Goal: Task Accomplishment & Management: Use online tool/utility

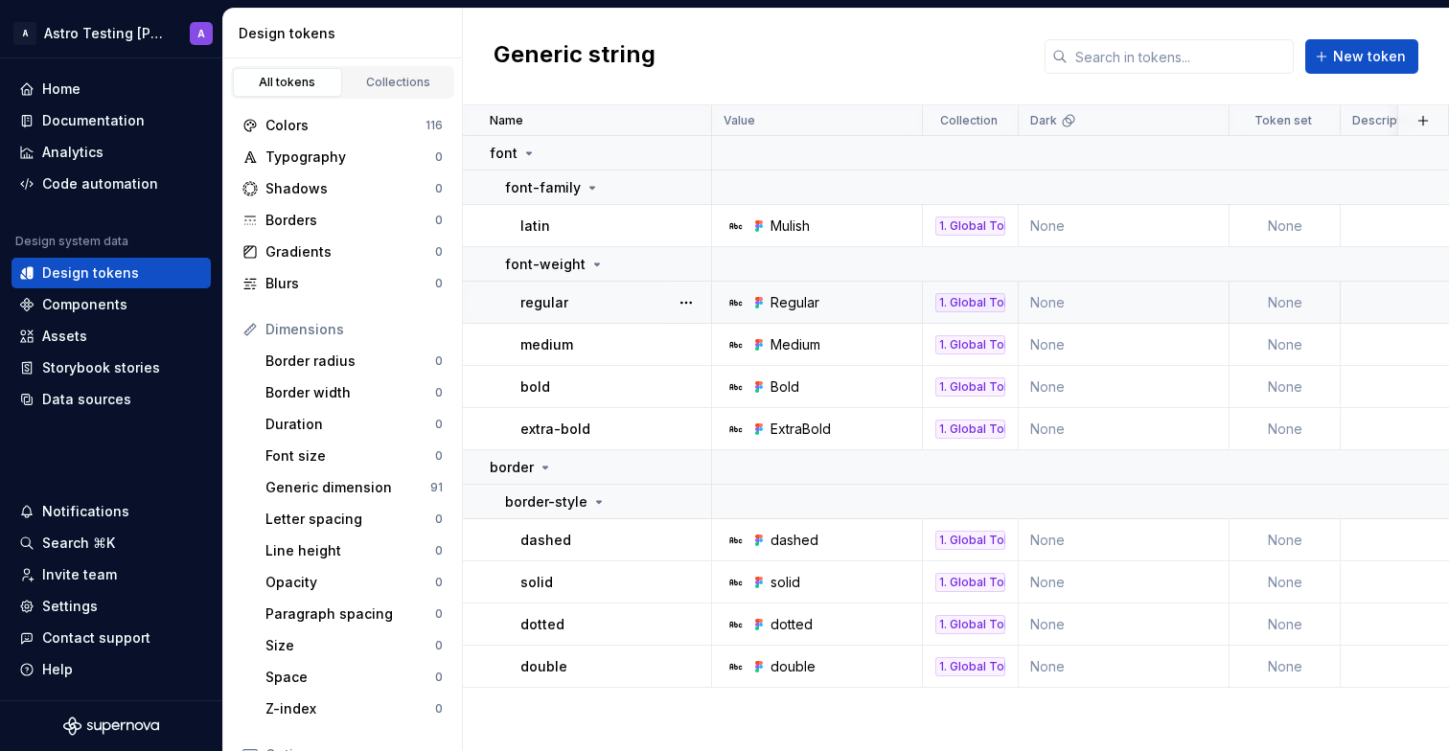
scroll to position [64, 0]
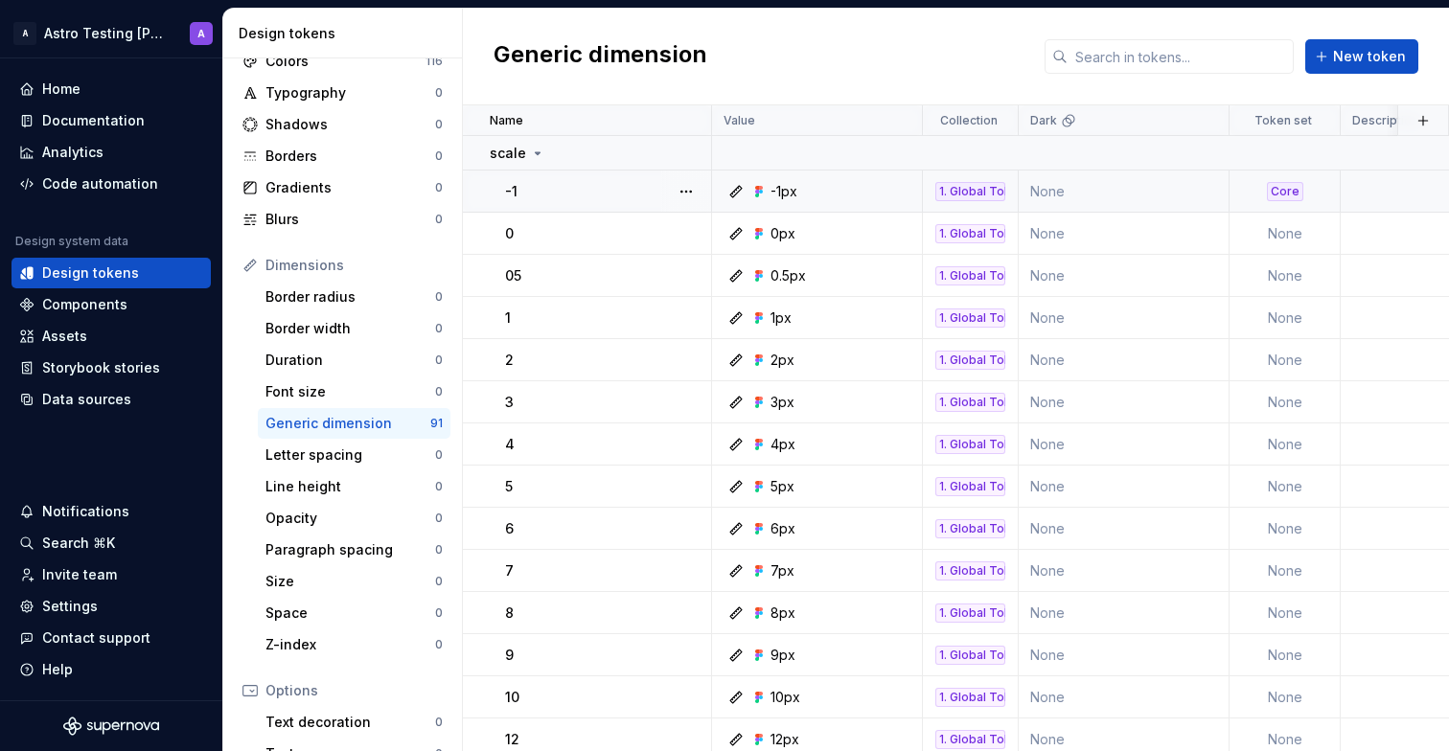
click at [1069, 198] on td "None" at bounding box center [1123, 192] width 211 height 42
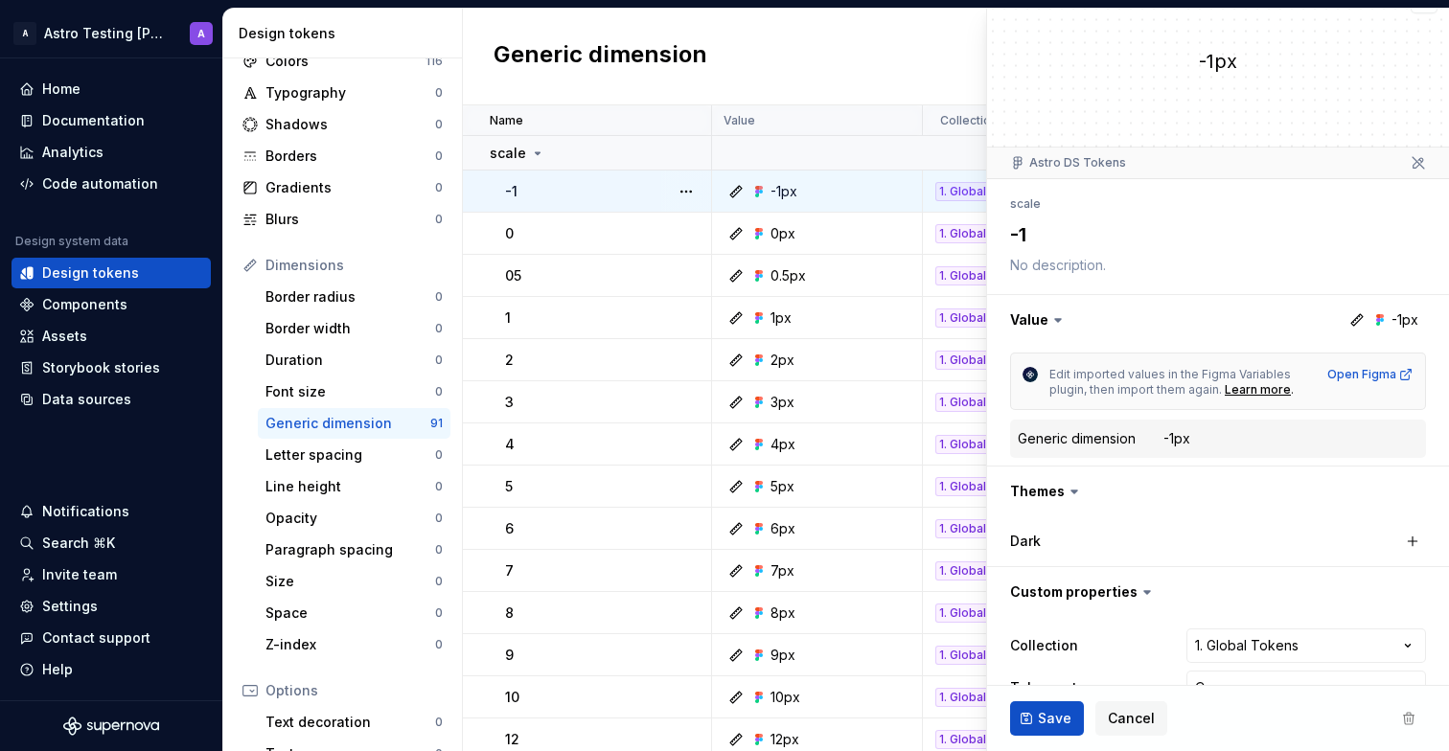
scroll to position [35, 0]
click at [1038, 536] on label "Dark" at bounding box center [1025, 539] width 31 height 19
click at [1402, 545] on button "button" at bounding box center [1412, 539] width 27 height 27
click at [1136, 719] on span "Cancel" at bounding box center [1130, 718] width 47 height 19
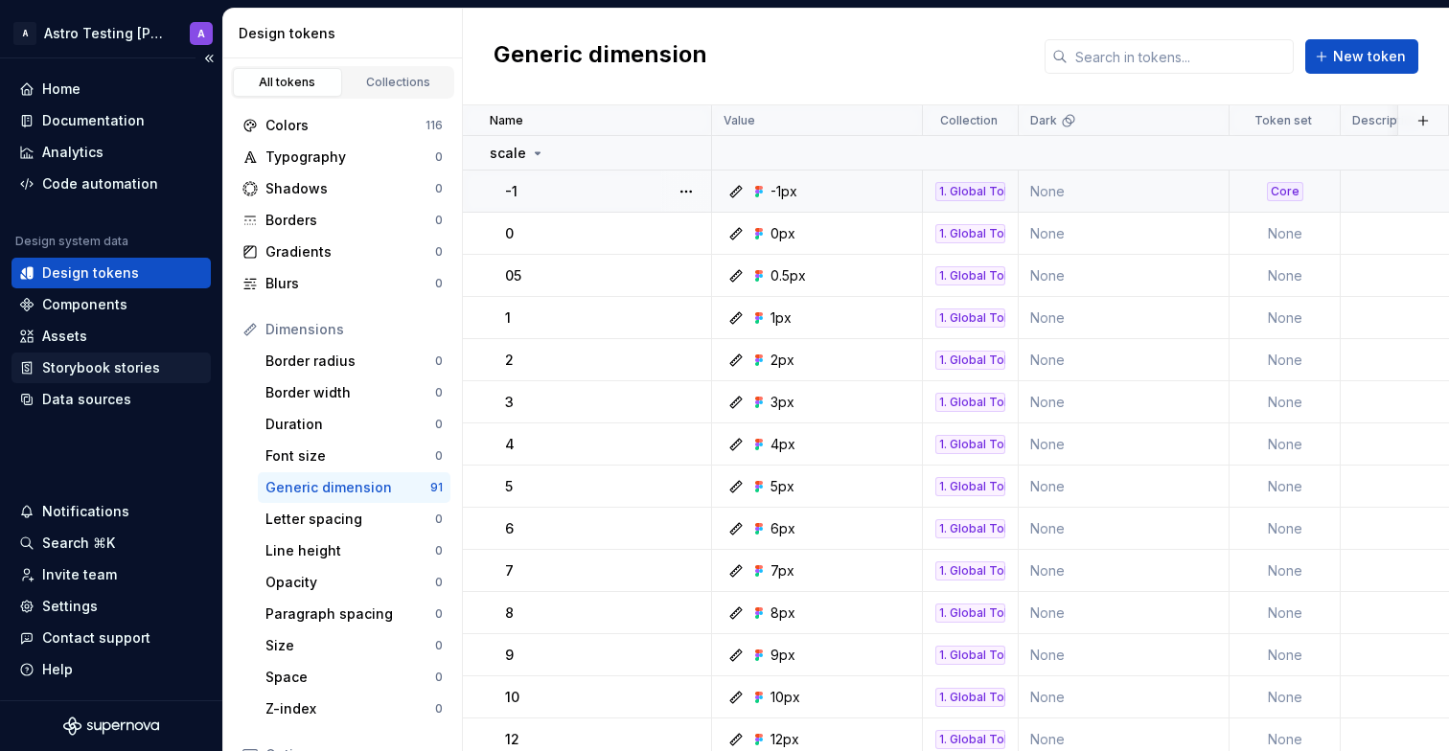
click at [144, 362] on div "Storybook stories" at bounding box center [101, 367] width 118 height 19
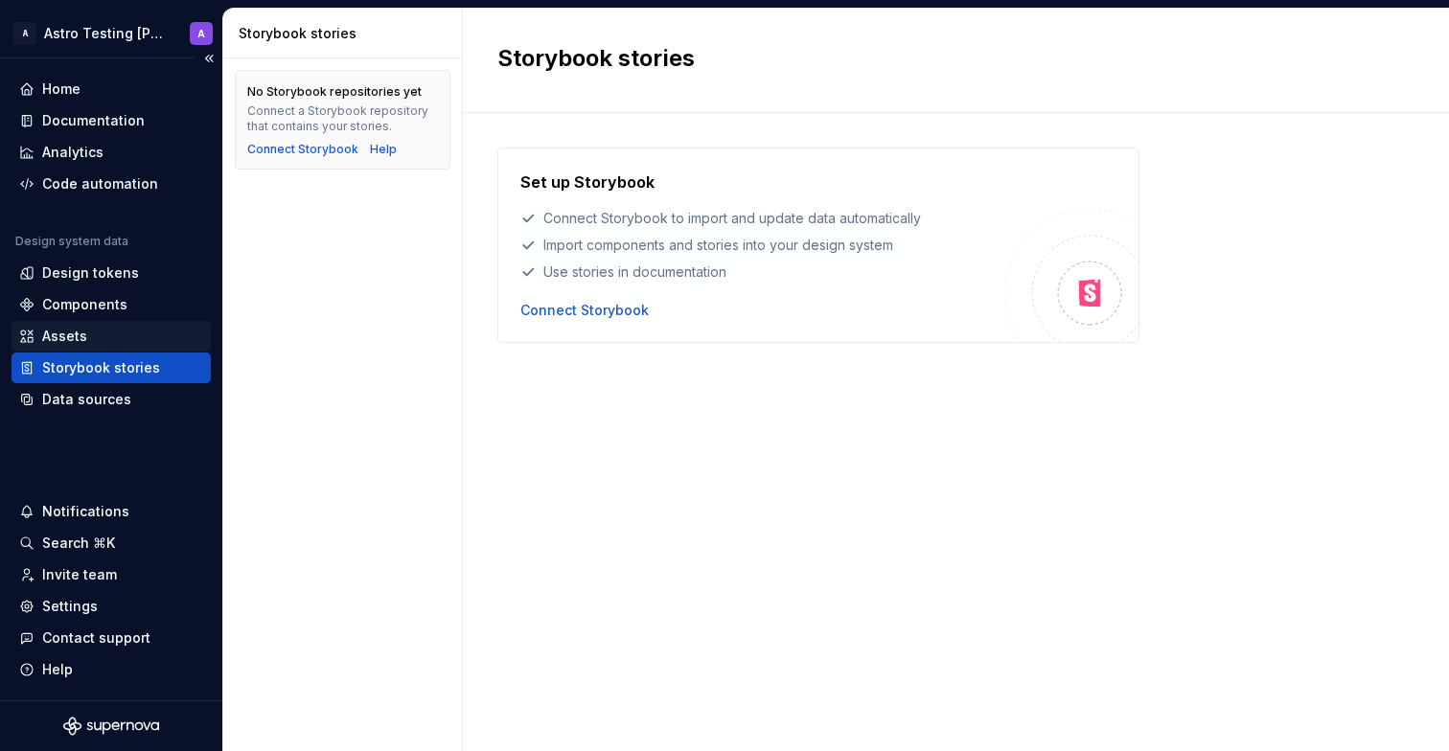
click at [135, 341] on div "Assets" at bounding box center [111, 336] width 184 height 19
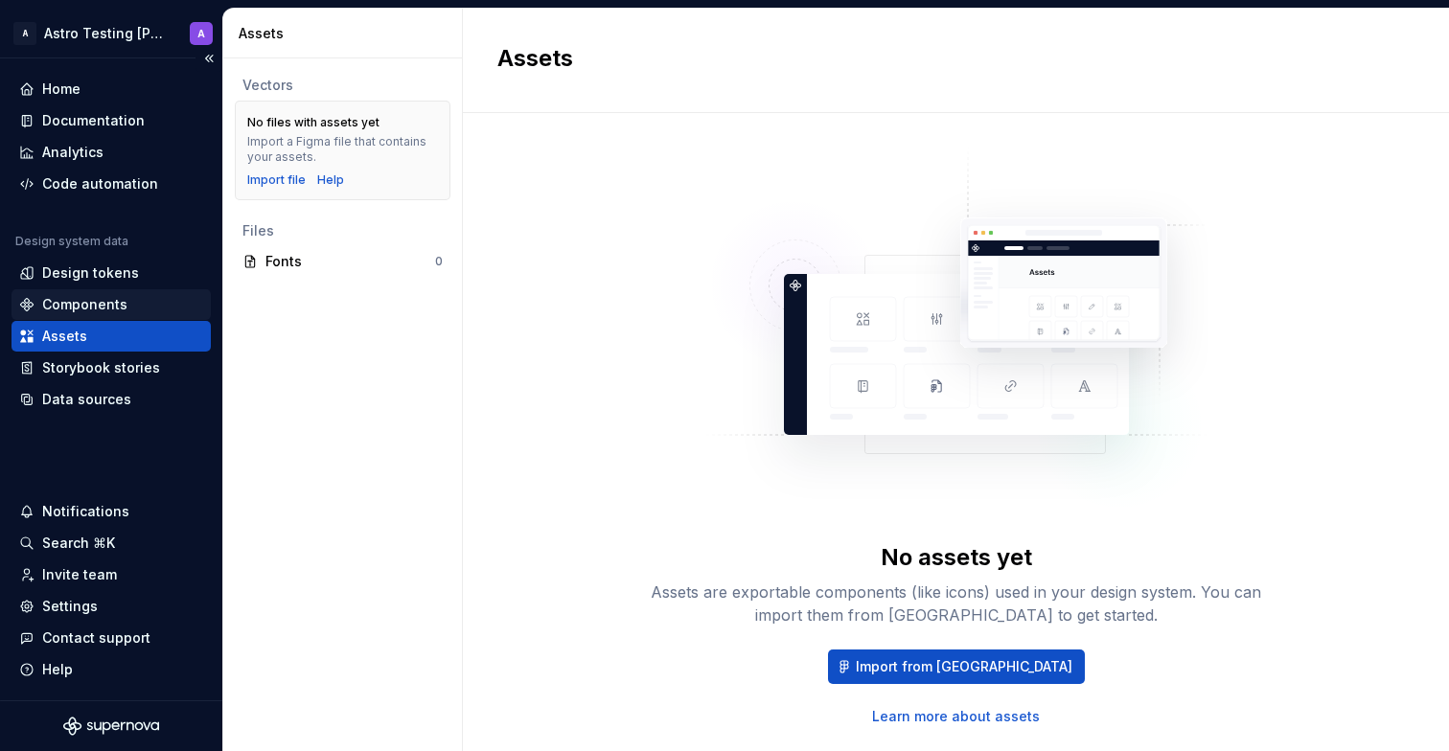
click at [120, 306] on div "Components" at bounding box center [84, 304] width 85 height 19
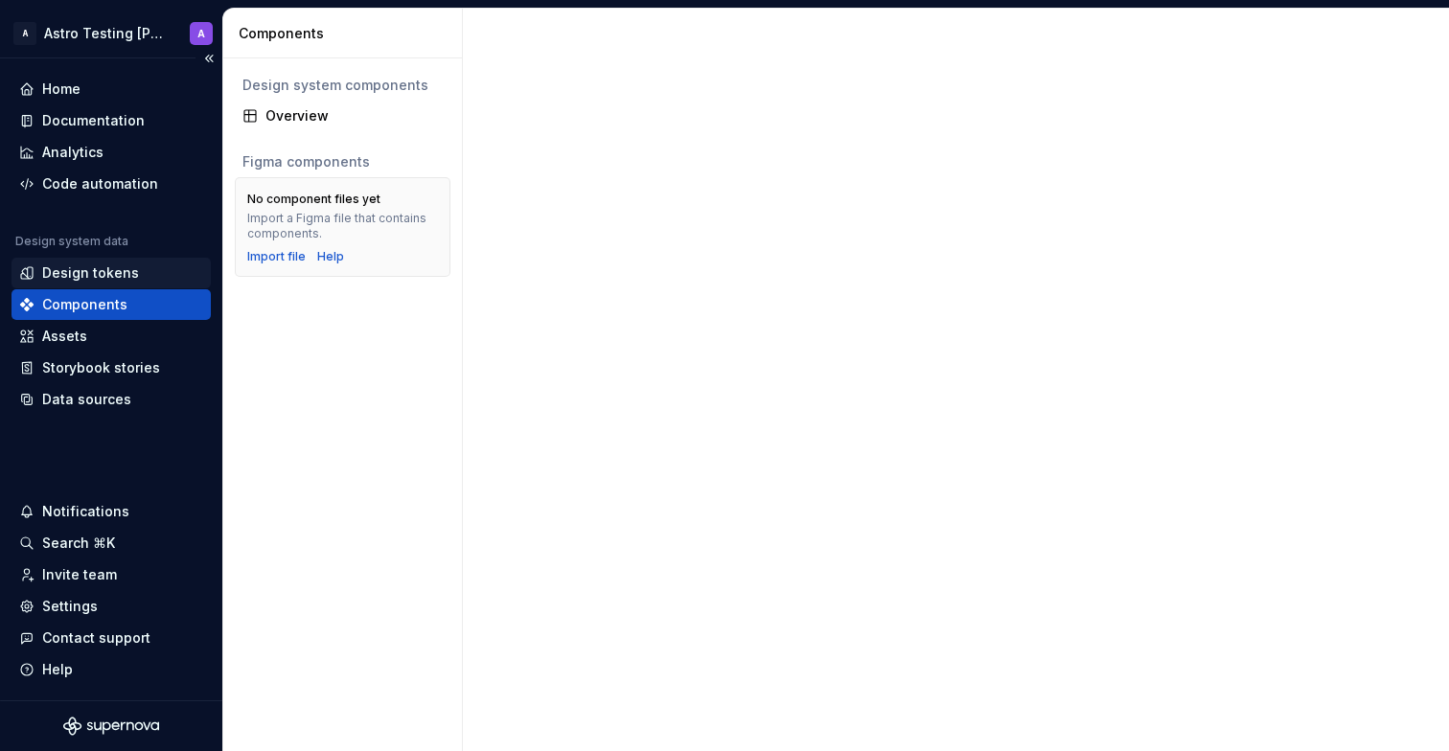
click at [128, 262] on div "Design tokens" at bounding box center [110, 273] width 199 height 31
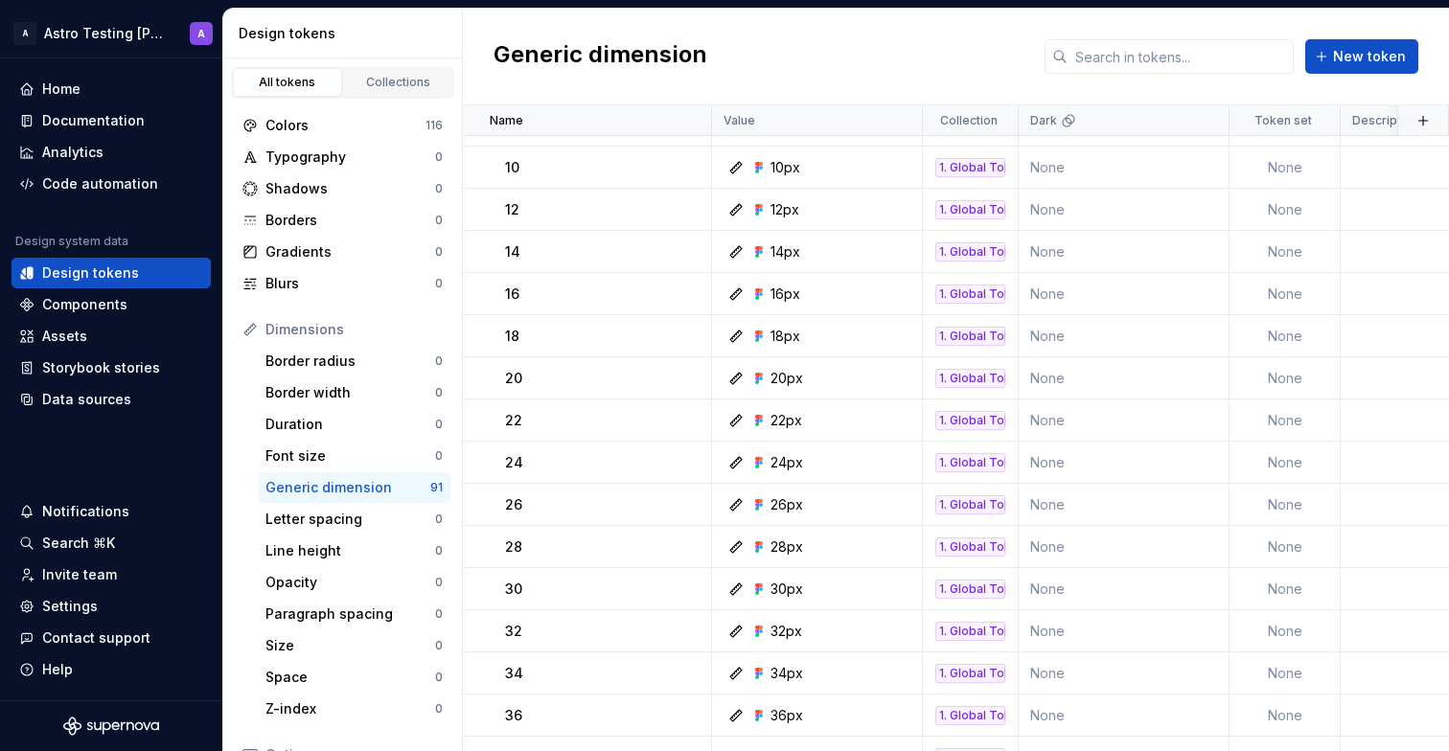
click at [774, 64] on div "Generic dimension New token" at bounding box center [956, 57] width 986 height 97
click at [685, 49] on h2 "Generic dimension" at bounding box center [600, 56] width 214 height 34
click at [549, 57] on h2 "Generic dimension" at bounding box center [600, 56] width 214 height 34
click at [501, 57] on h2 "Generic dimension" at bounding box center [600, 56] width 214 height 34
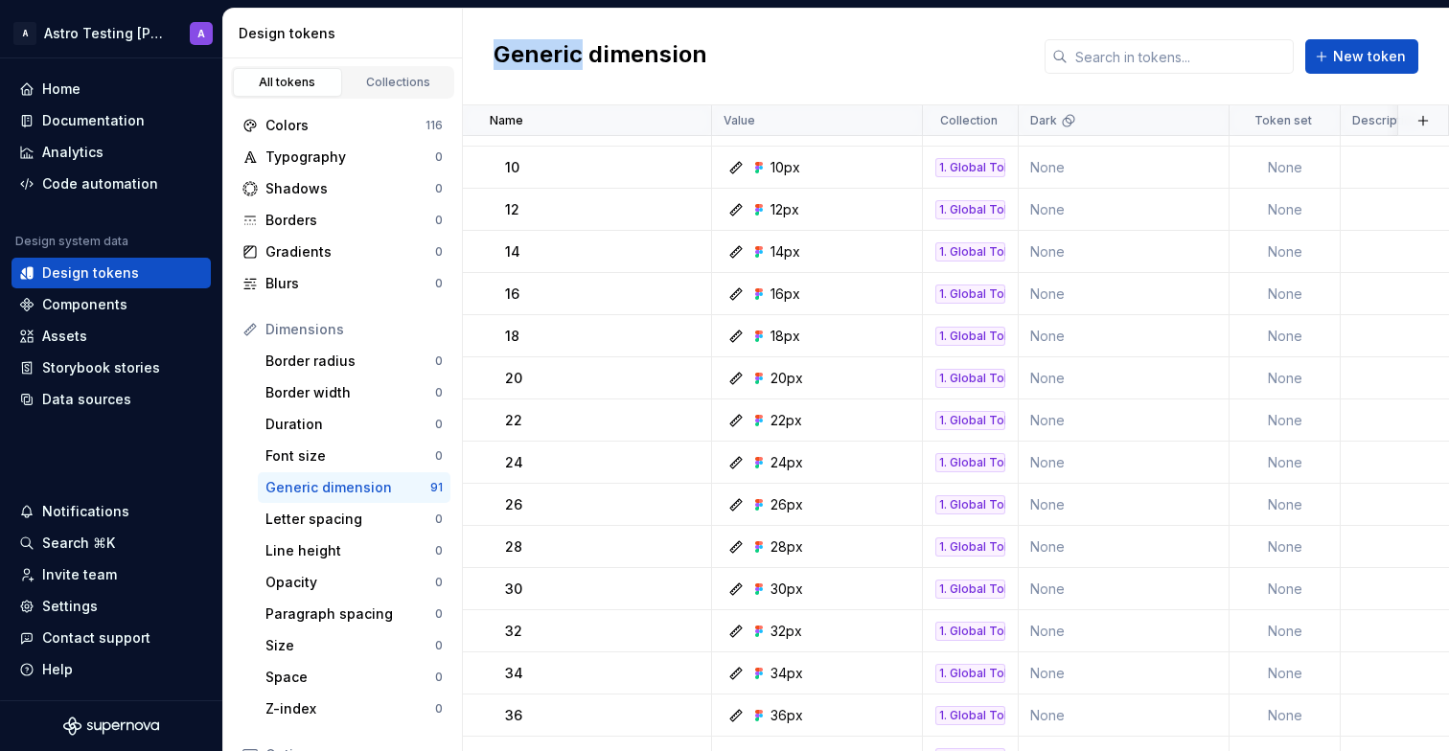
click at [501, 57] on h2 "Generic dimension" at bounding box center [600, 56] width 214 height 34
drag, startPoint x: 536, startPoint y: 57, endPoint x: 549, endPoint y: 56, distance: 12.6
click at [538, 57] on h2 "Generic dimension" at bounding box center [600, 56] width 214 height 34
drag, startPoint x: 561, startPoint y: 55, endPoint x: 585, endPoint y: 55, distance: 24.0
click at [563, 55] on h2 "Generic dimension" at bounding box center [600, 56] width 214 height 34
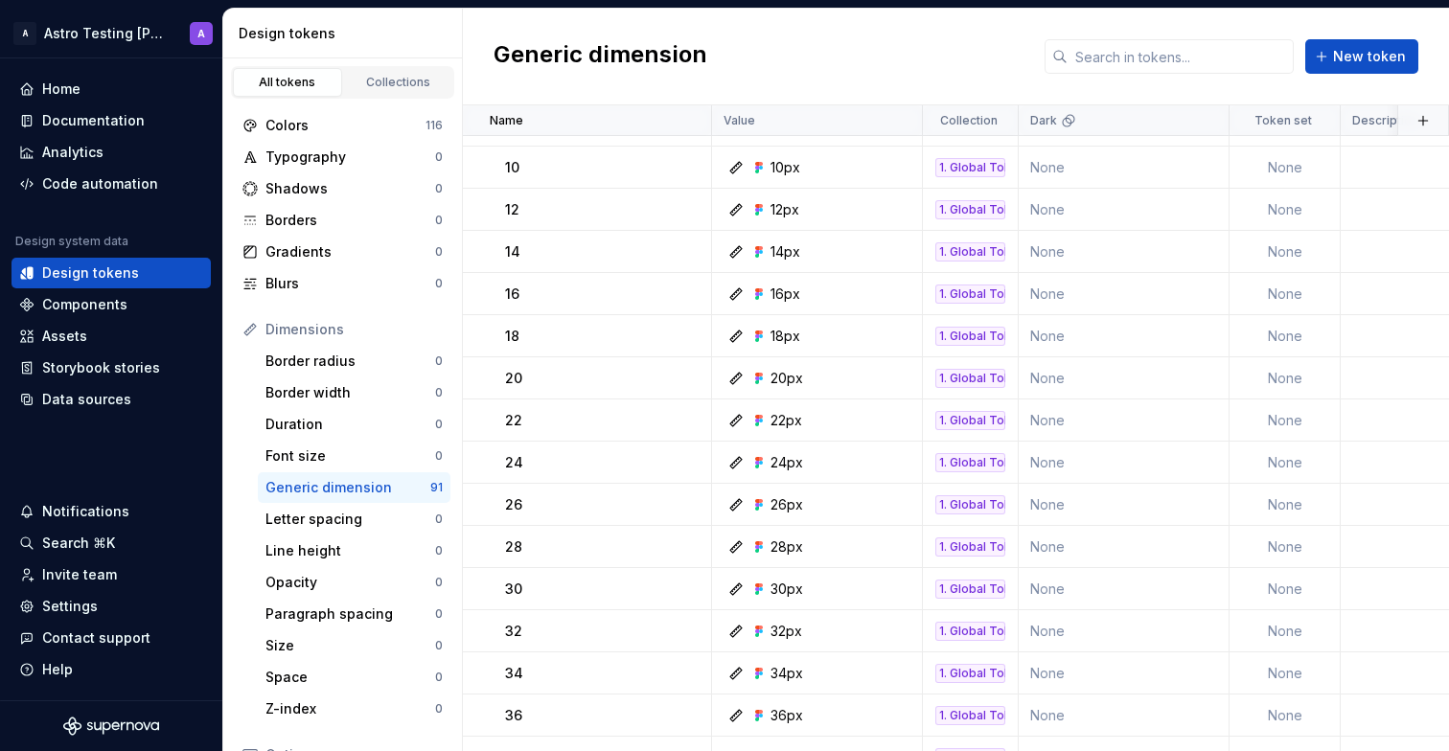
click at [586, 55] on h2 "Generic dimension" at bounding box center [600, 56] width 214 height 34
click at [580, 53] on h2 "Generic dimension" at bounding box center [600, 56] width 214 height 34
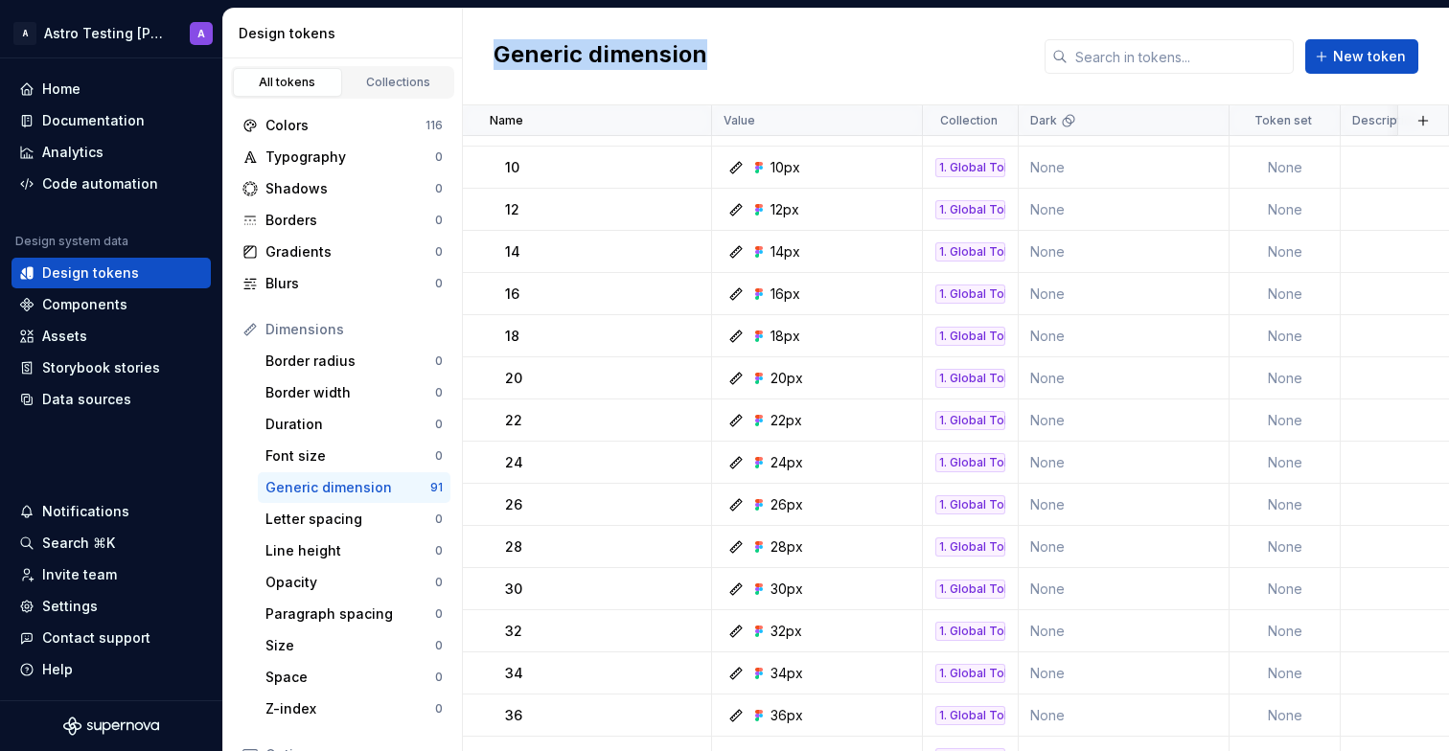
click at [584, 39] on h2 "Generic dimension" at bounding box center [600, 56] width 214 height 34
click at [587, 38] on div "Generic dimension New token" at bounding box center [956, 57] width 986 height 97
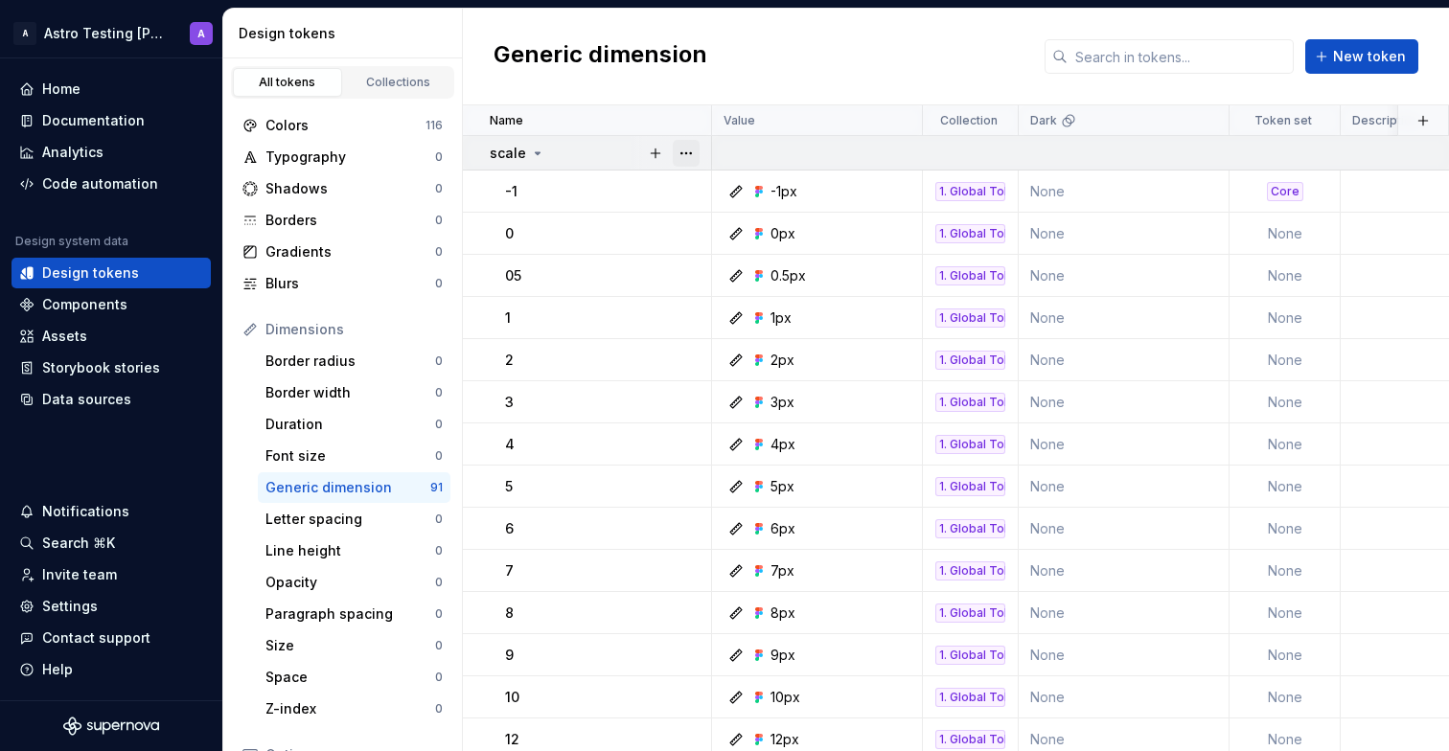
click at [691, 158] on button "button" at bounding box center [686, 153] width 27 height 27
click at [572, 234] on html "A Astro Testing Dani A Home Documentation Analytics Code automation Design syst…" at bounding box center [724, 375] width 1449 height 751
click at [531, 146] on icon at bounding box center [537, 153] width 15 height 15
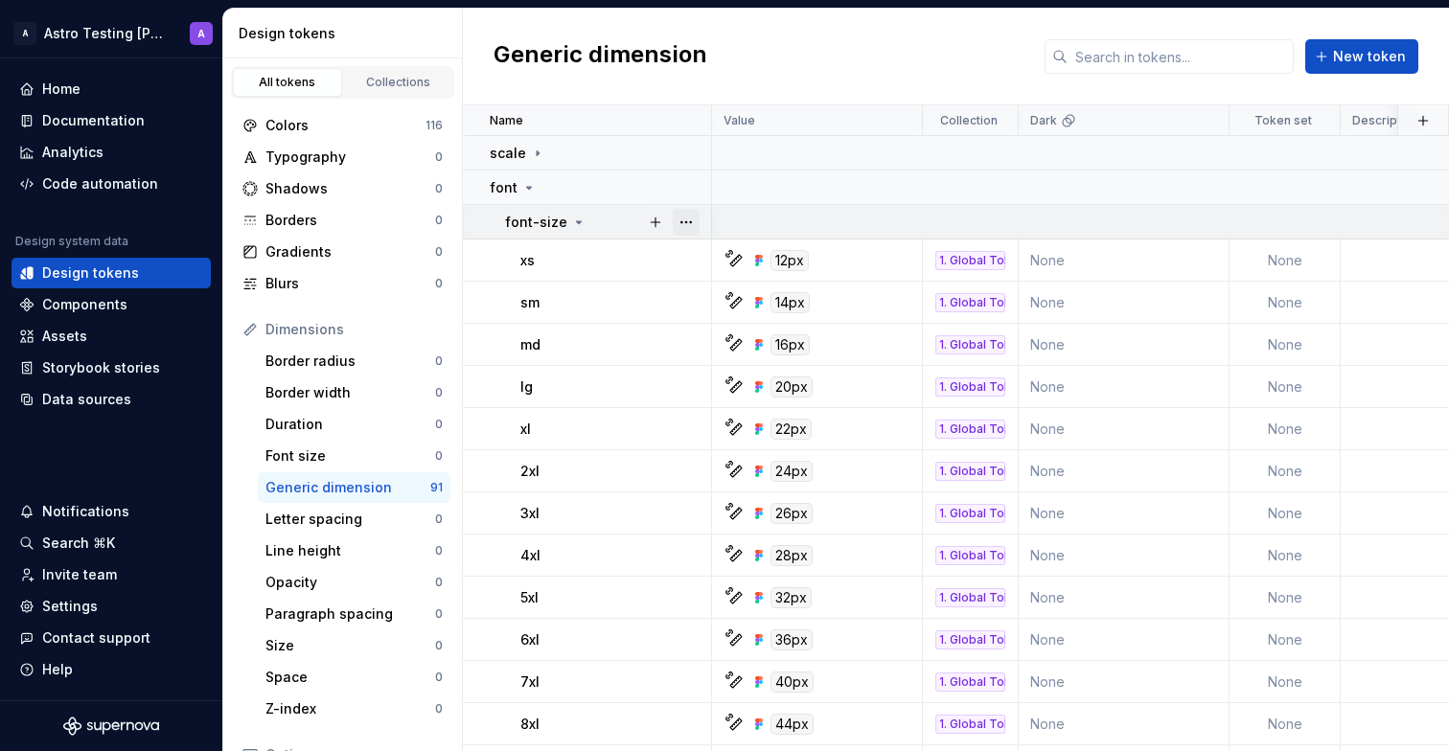
click at [688, 222] on button "button" at bounding box center [686, 222] width 27 height 27
click at [471, 231] on html "A Astro Testing Dani A Home Documentation Analytics Code automation Design syst…" at bounding box center [724, 375] width 1449 height 751
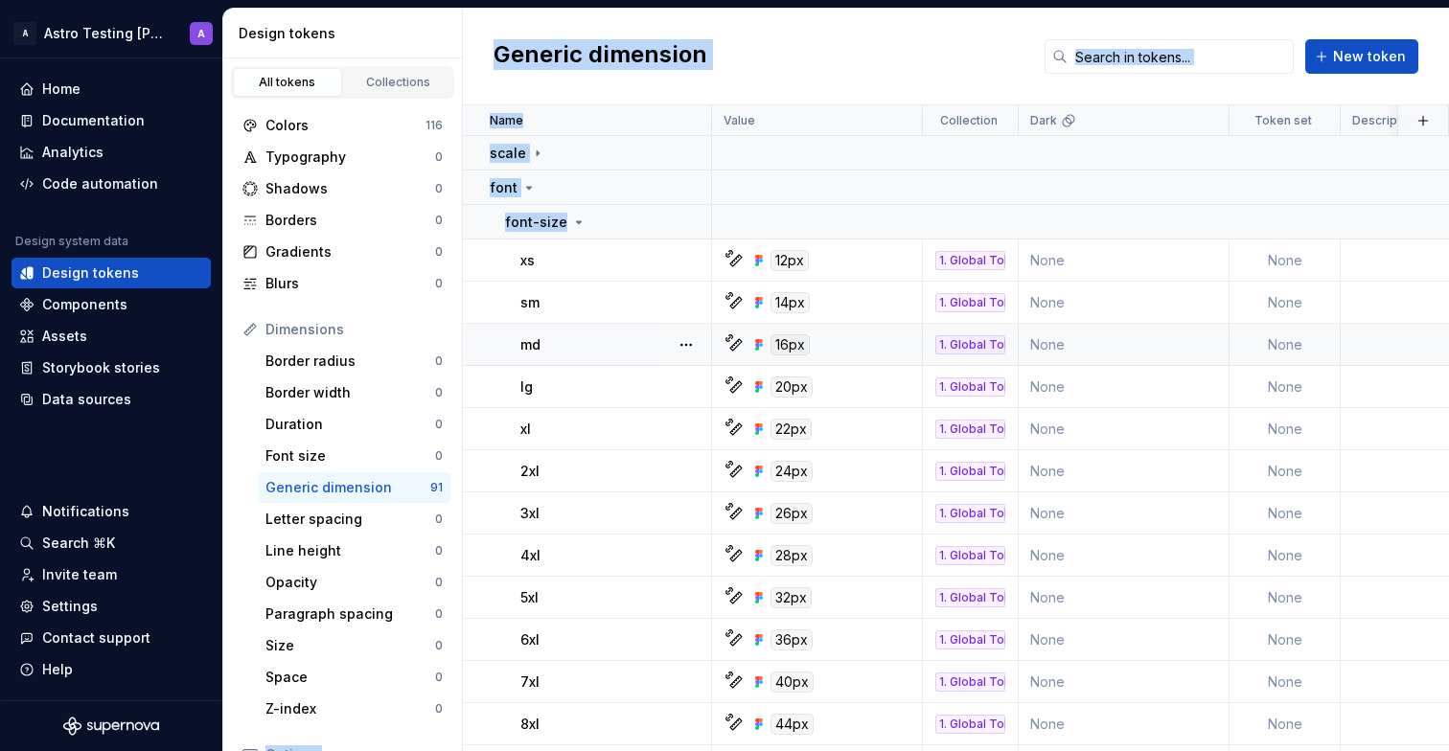
drag, startPoint x: 594, startPoint y: 215, endPoint x: 466, endPoint y: 323, distance: 167.9
click at [360, 425] on div "Design tokens All tokens Collections Colors 116 Typography 0 Shadows 0 Borders …" at bounding box center [835, 380] width 1225 height 742
drag, startPoint x: 555, startPoint y: 218, endPoint x: 500, endPoint y: 315, distance: 111.1
click at [404, 350] on div "Design tokens All tokens Collections Colors 116 Typography 0 Shadows 0 Borders …" at bounding box center [835, 380] width 1225 height 742
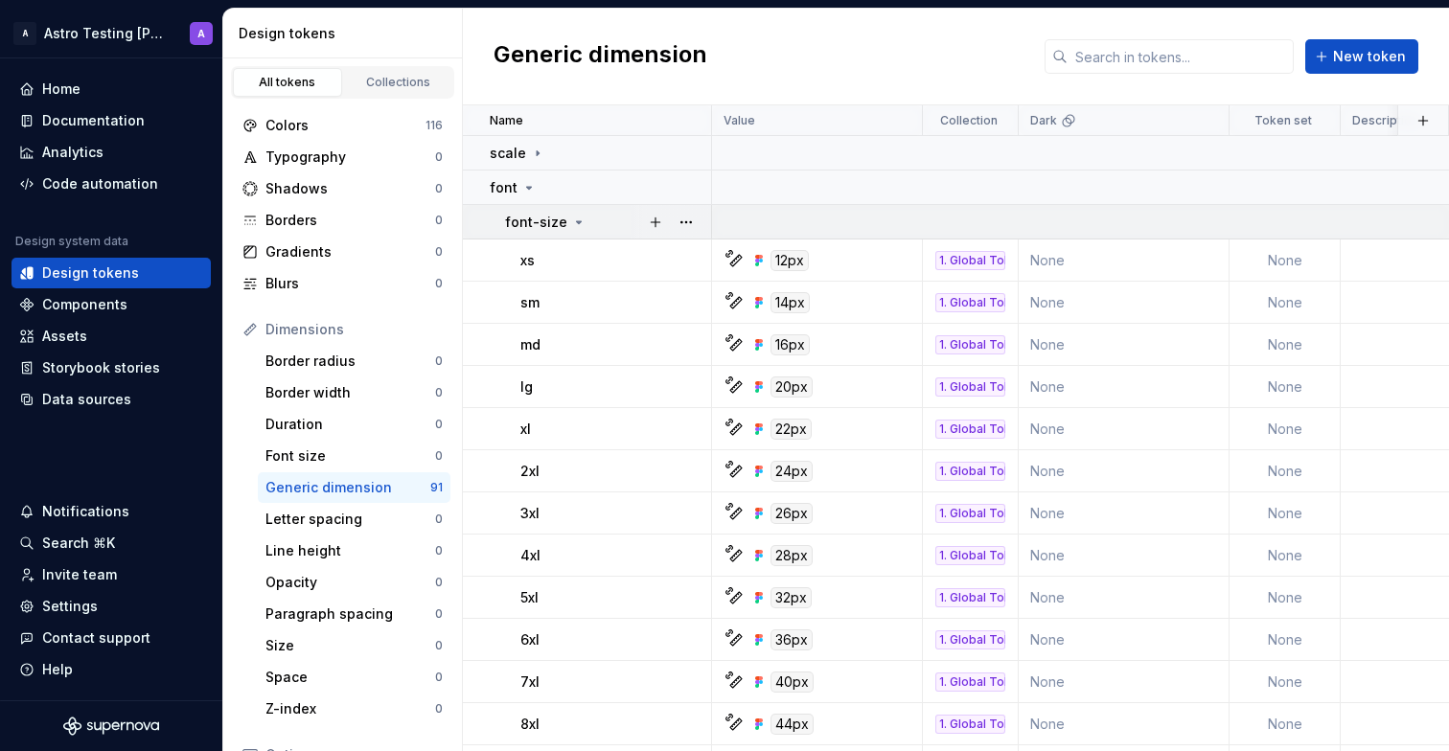
click at [889, 236] on td at bounding box center [1215, 222] width 1006 height 34
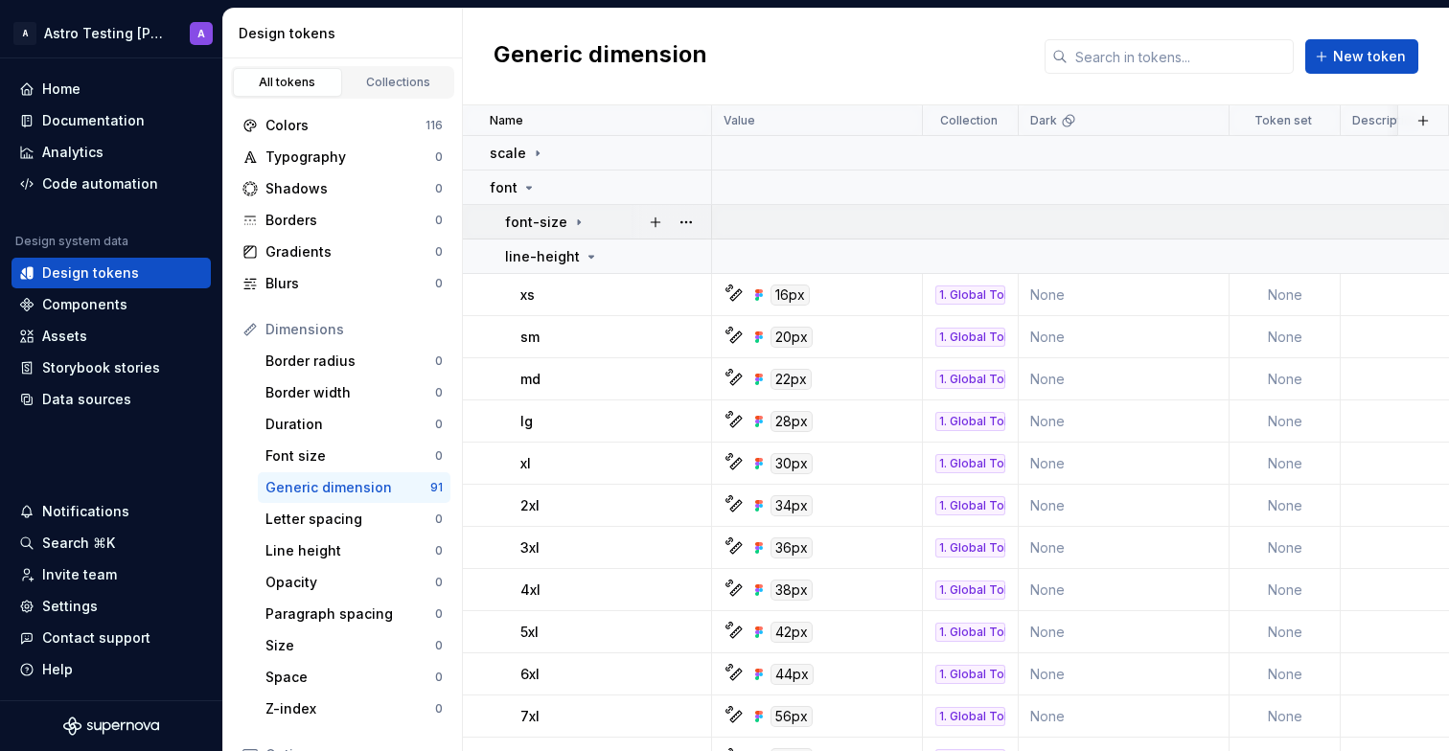
click at [889, 236] on td at bounding box center [1215, 222] width 1006 height 34
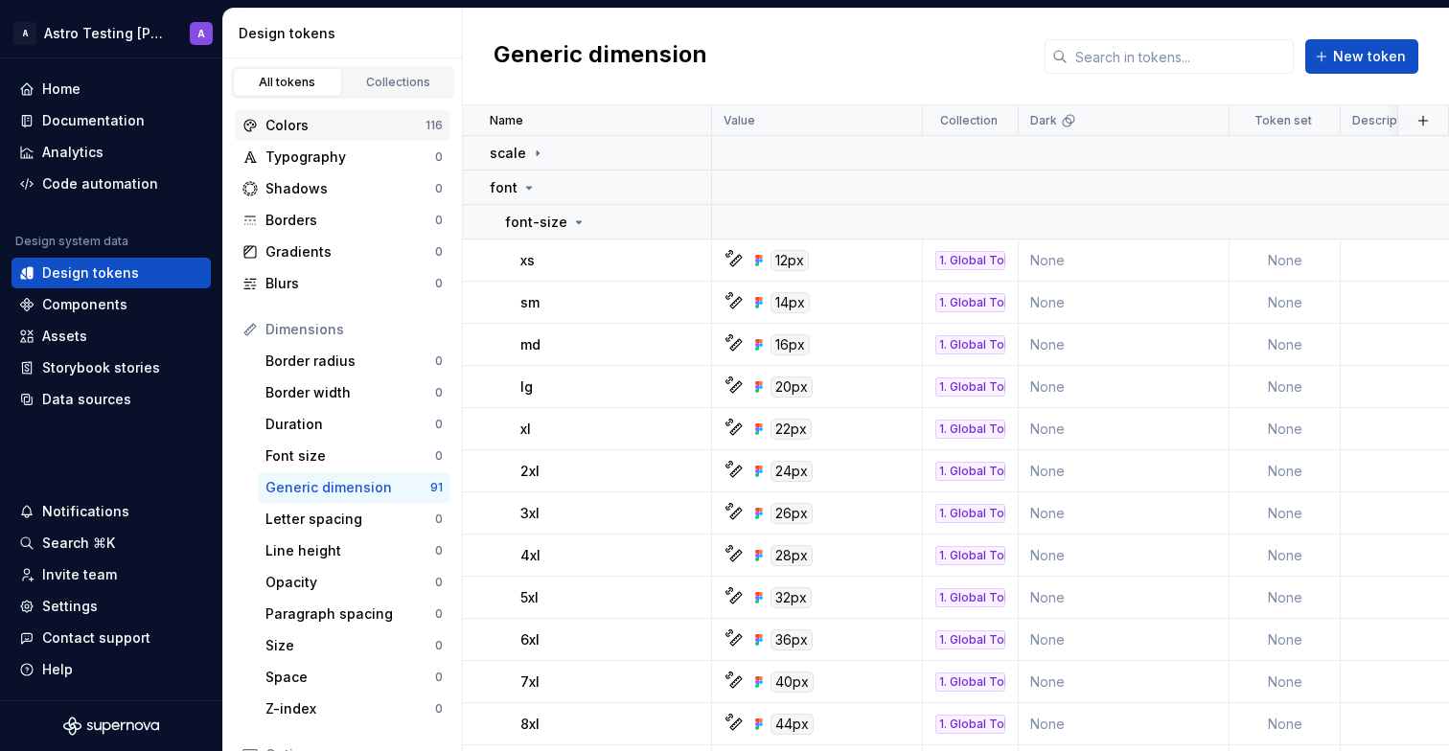
click at [366, 120] on div "Colors" at bounding box center [345, 125] width 160 height 19
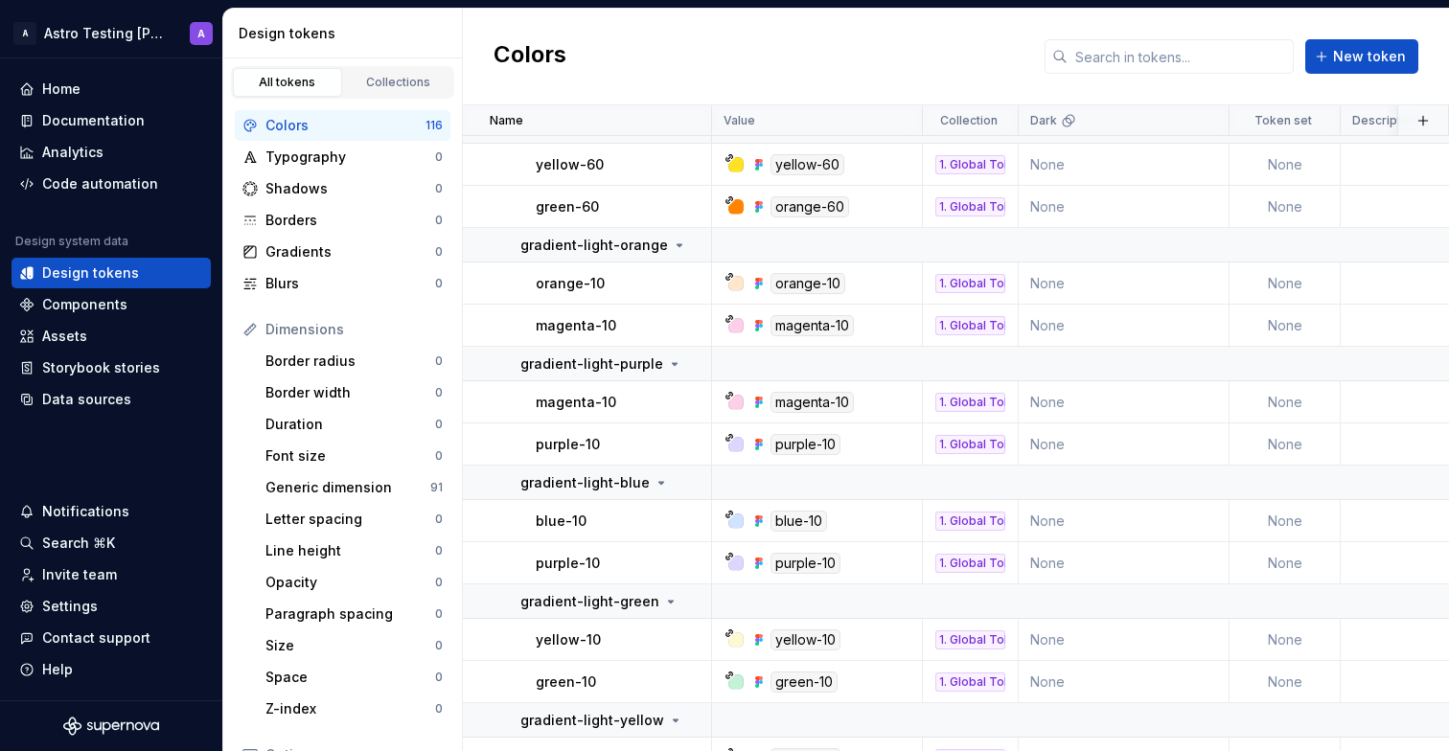
scroll to position [5216, 0]
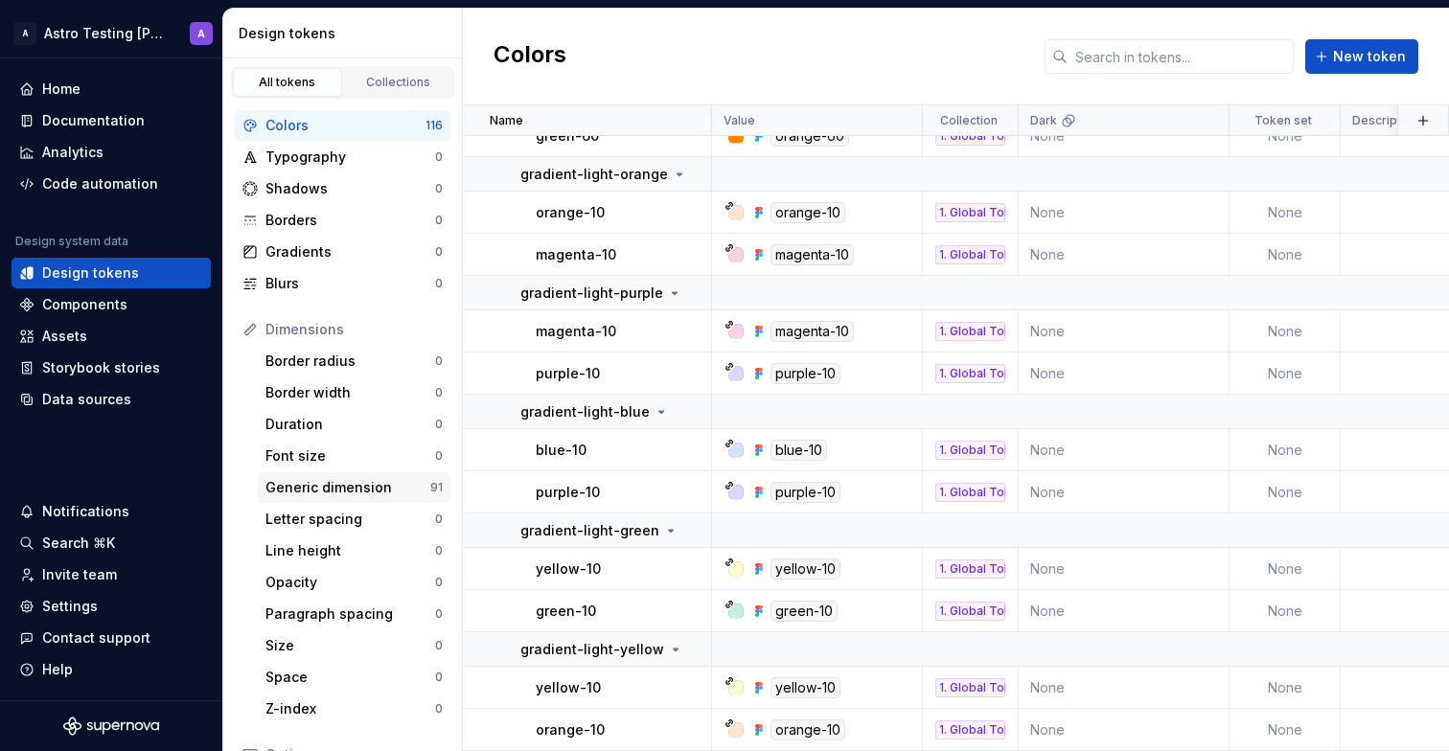
click at [392, 480] on div "Generic dimension" at bounding box center [347, 487] width 165 height 19
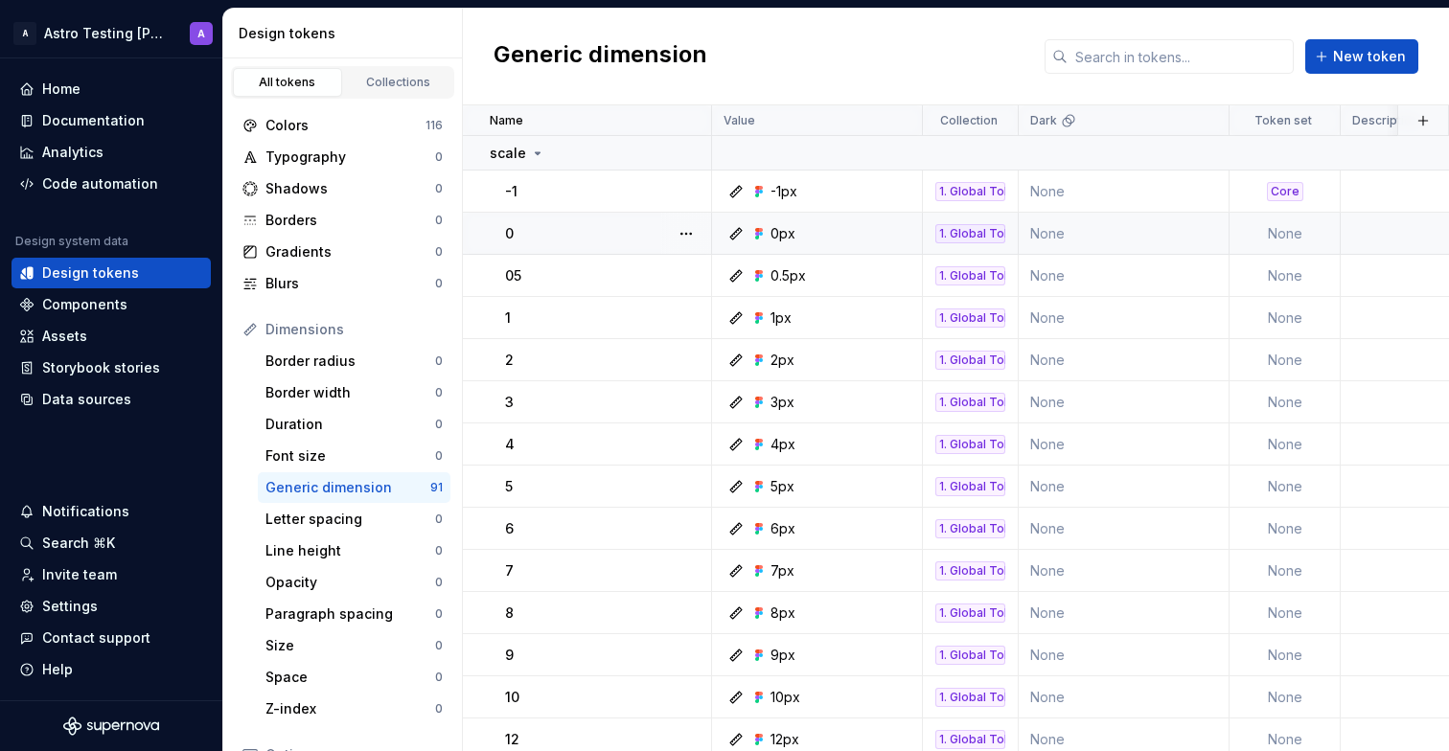
click at [1267, 226] on td "None" at bounding box center [1284, 234] width 111 height 42
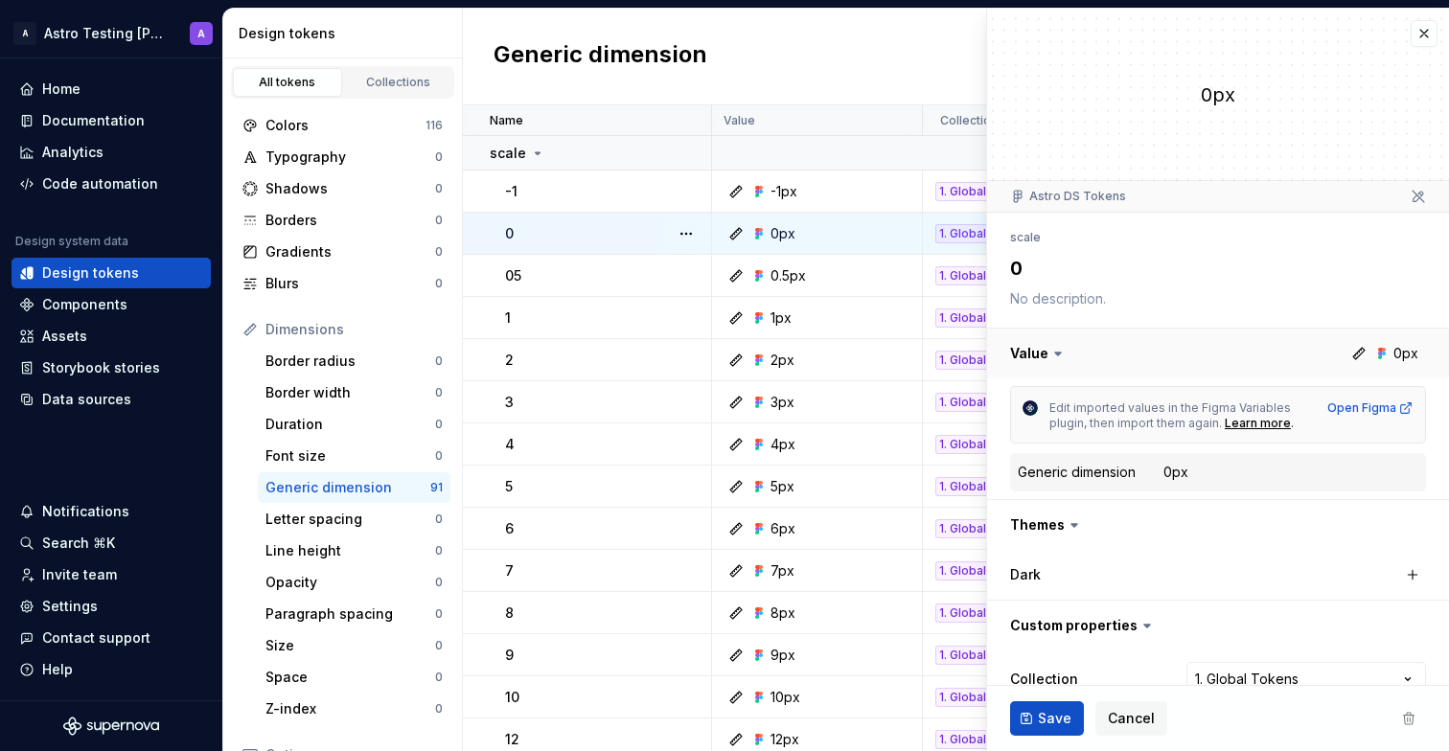
click at [1065, 365] on button "button" at bounding box center [1218, 354] width 462 height 50
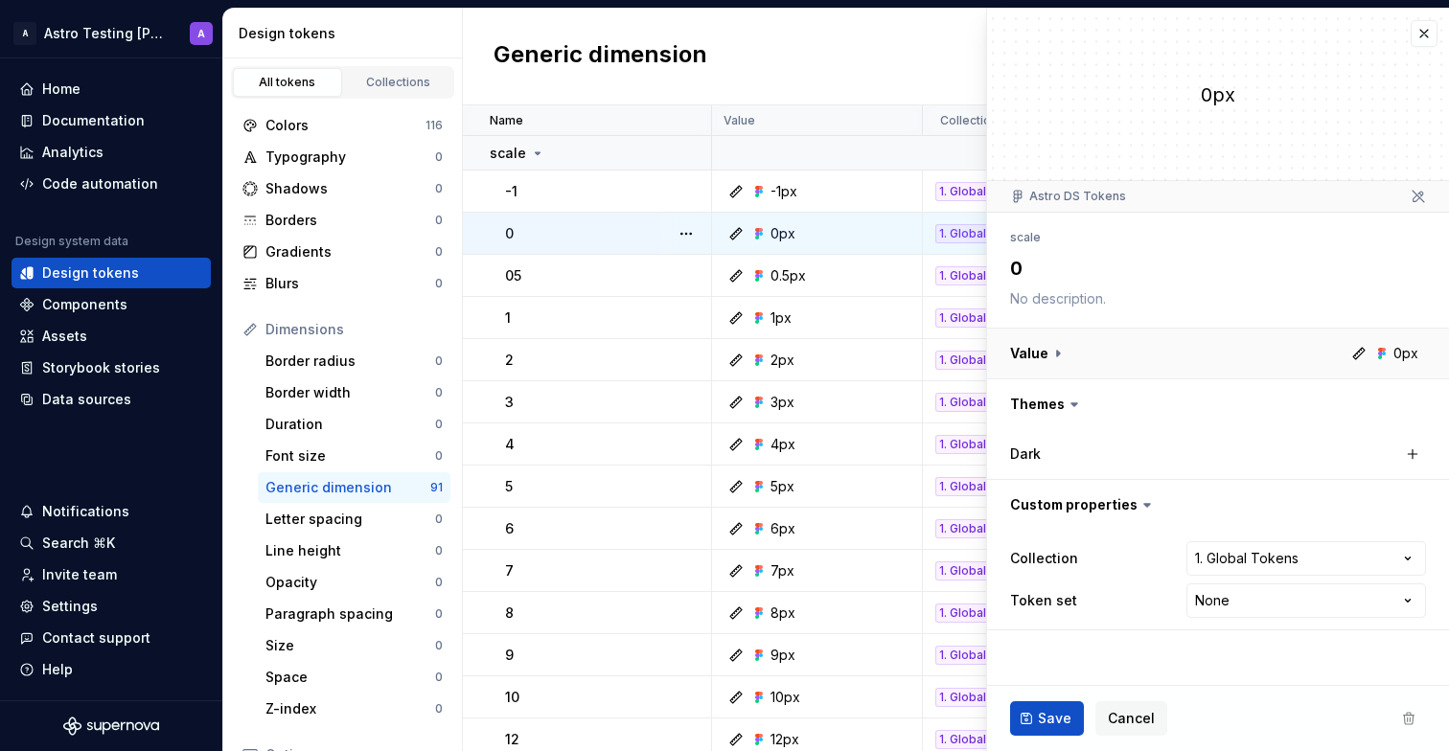
click at [1076, 356] on button "button" at bounding box center [1218, 354] width 462 height 50
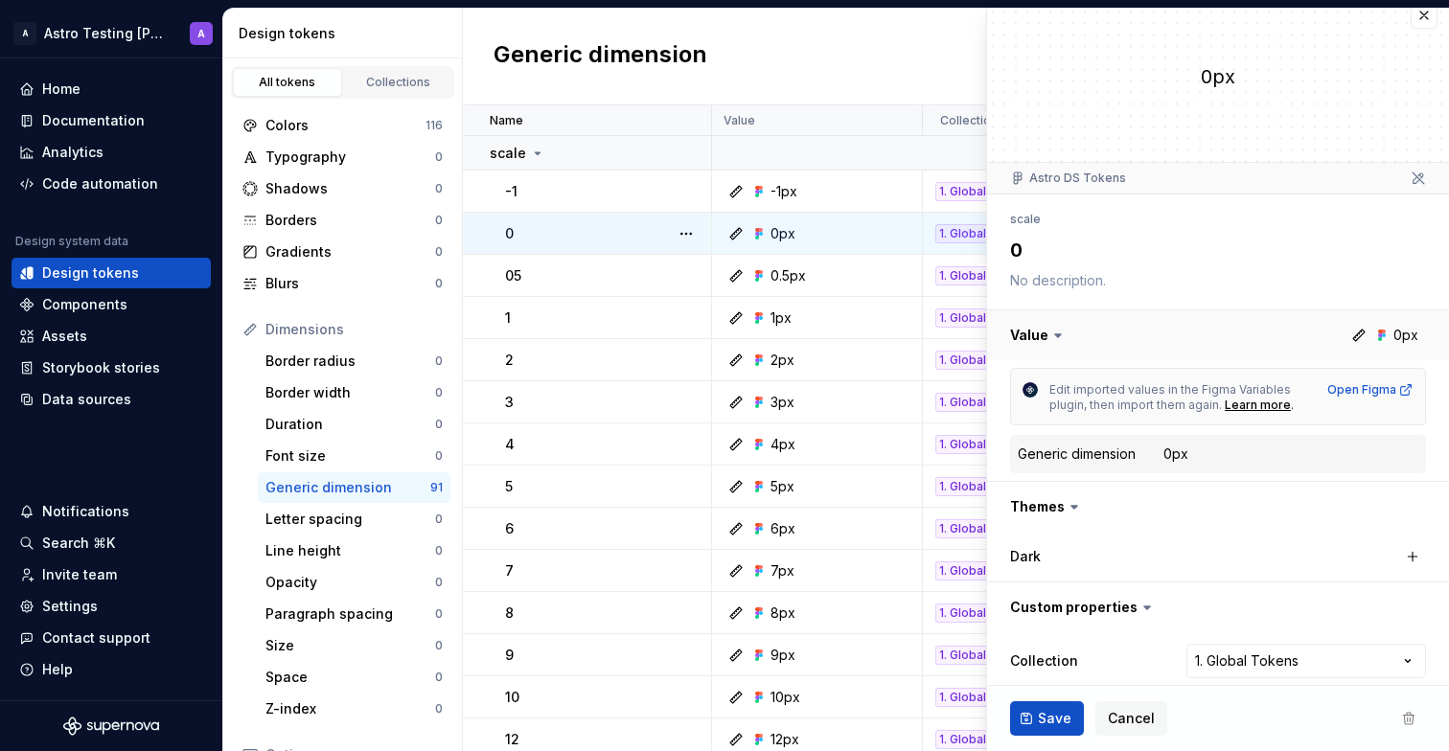
scroll to position [78, 0]
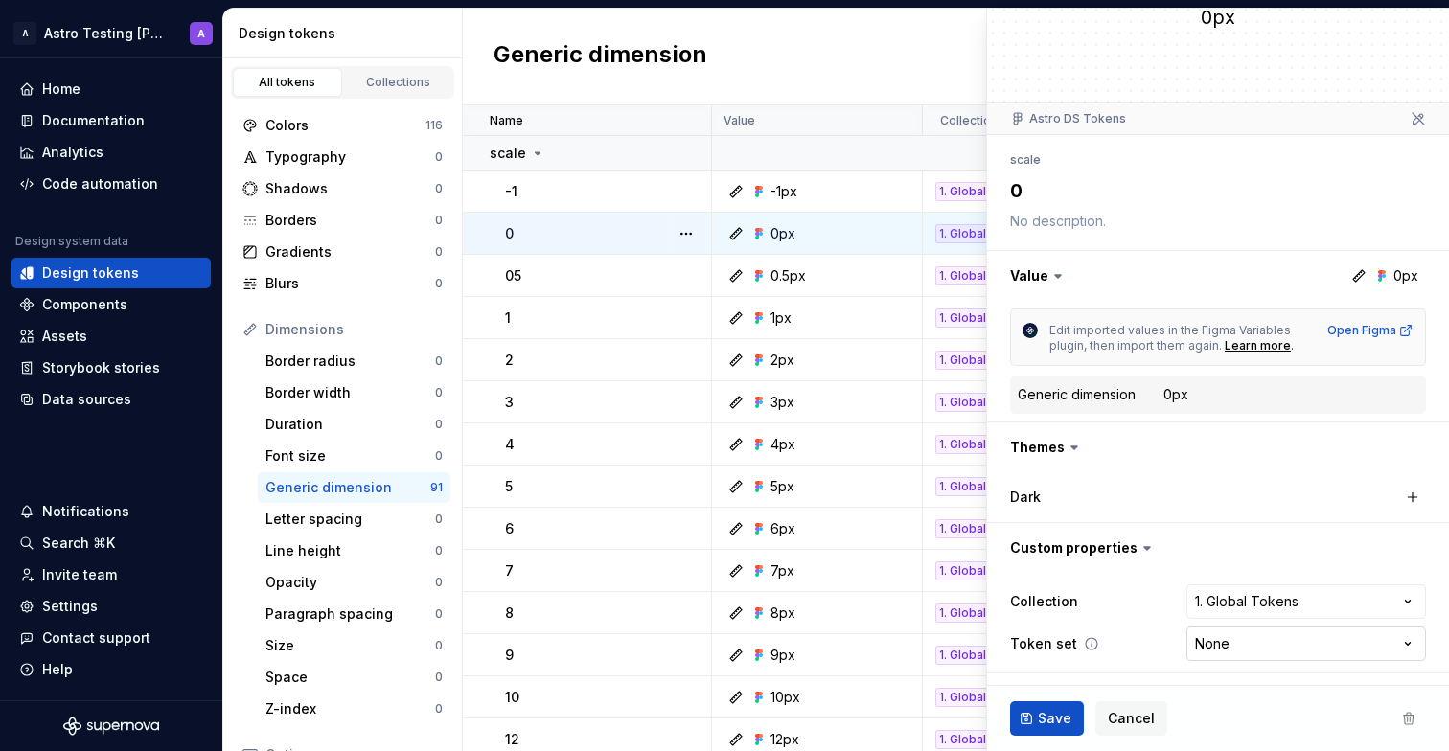
click at [1191, 634] on html "A Astro Testing Dani A Home Documentation Analytics Code automation Design syst…" at bounding box center [724, 375] width 1449 height 751
click at [1116, 573] on html "A Astro Testing Dani A Home Documentation Analytics Code automation Design syst…" at bounding box center [724, 375] width 1449 height 751
click at [1064, 453] on icon at bounding box center [1073, 447] width 19 height 19
click at [1084, 449] on button "button" at bounding box center [1218, 447] width 462 height 50
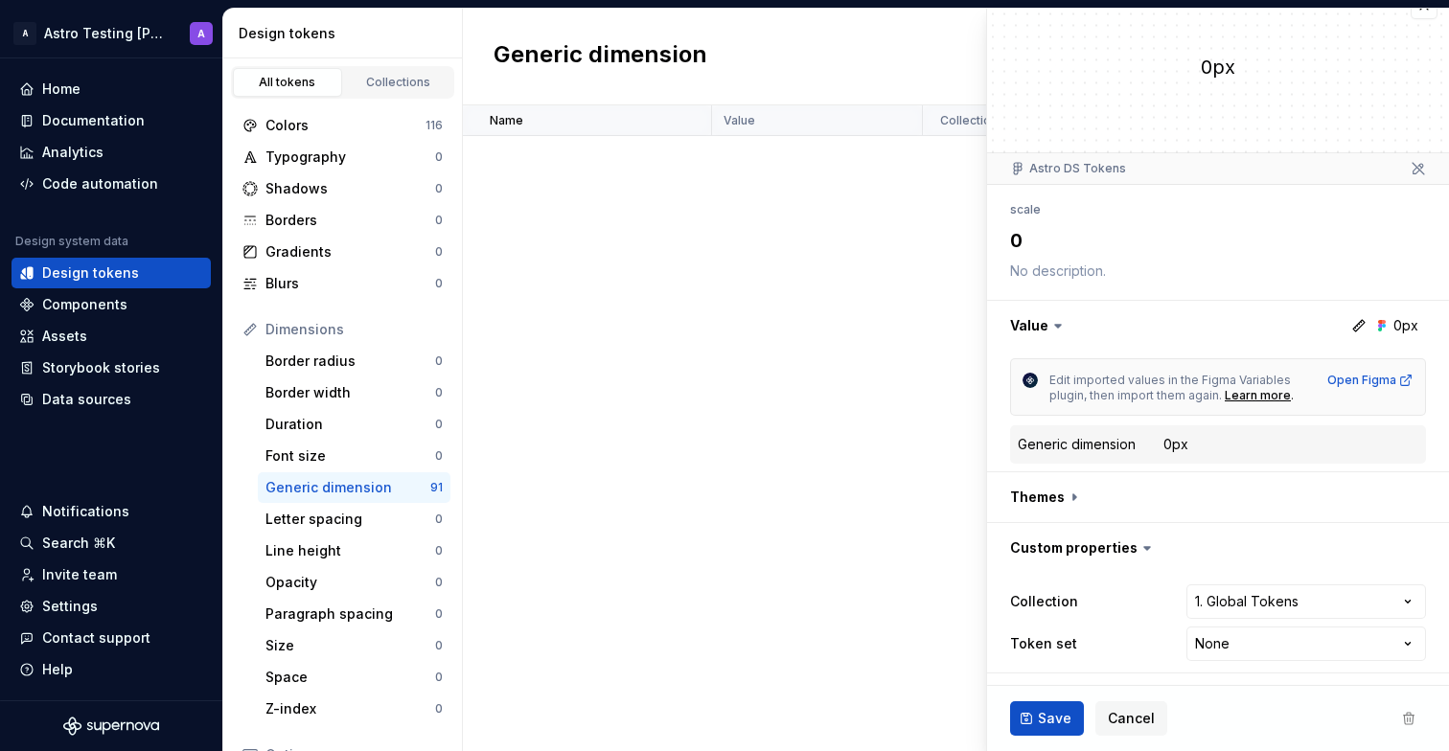
scroll to position [94, 0]
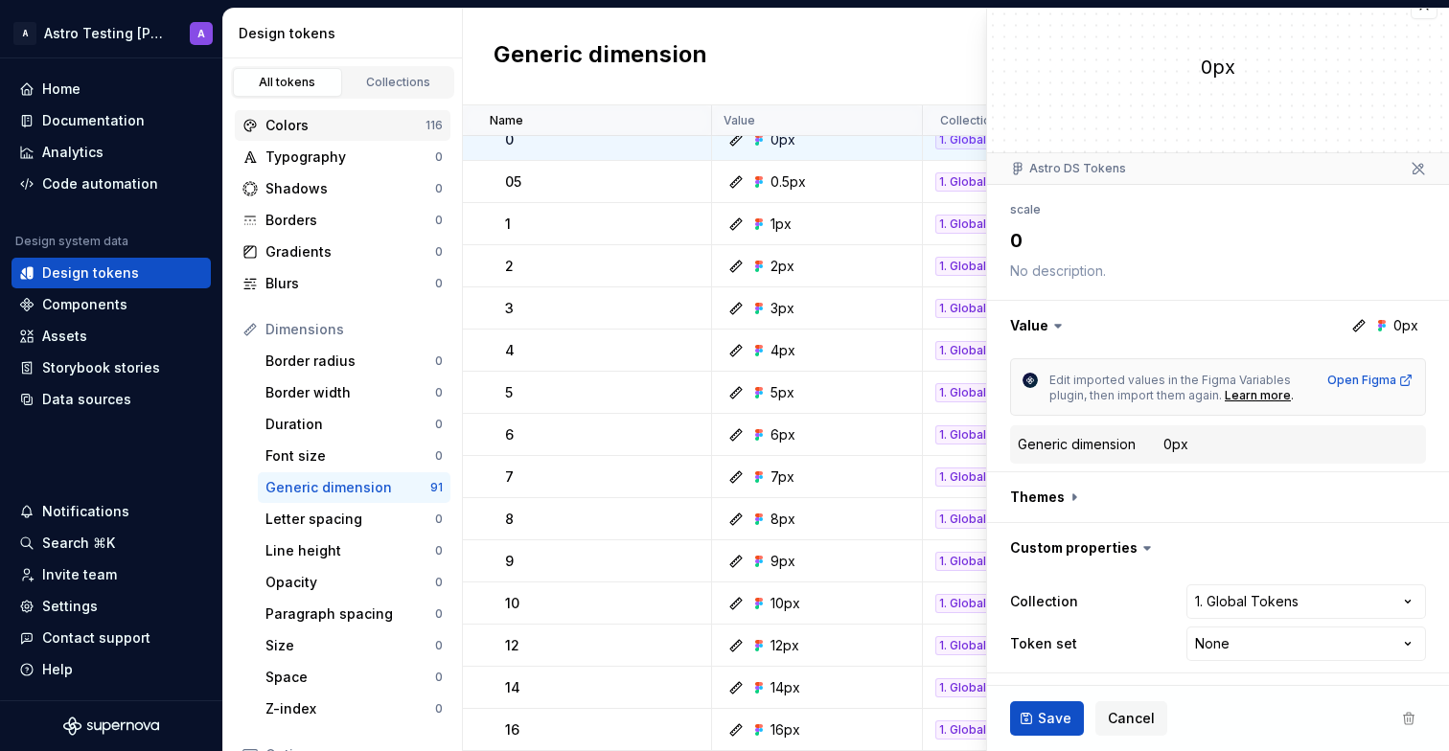
click at [382, 135] on div "Colors 116" at bounding box center [343, 125] width 216 height 31
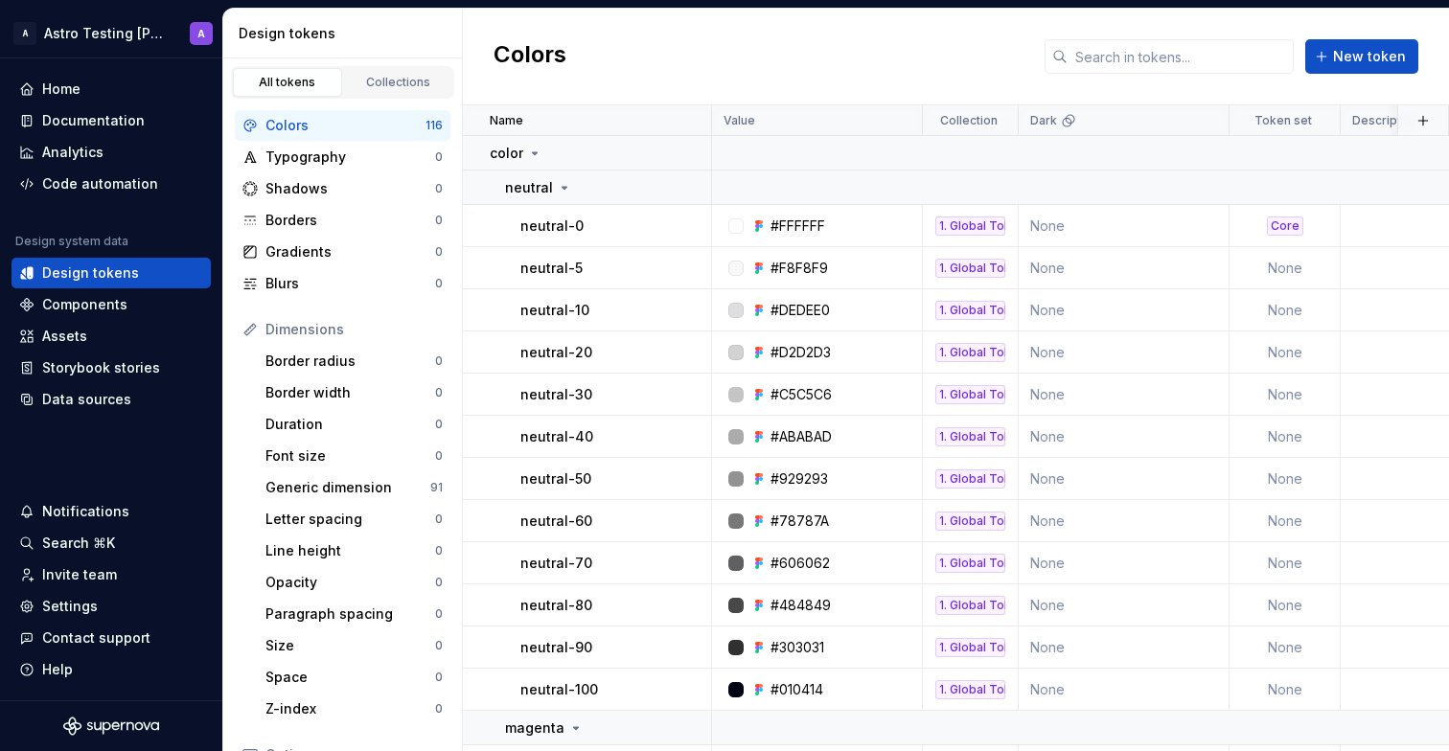
click at [815, 75] on div "Colors New token" at bounding box center [956, 57] width 986 height 97
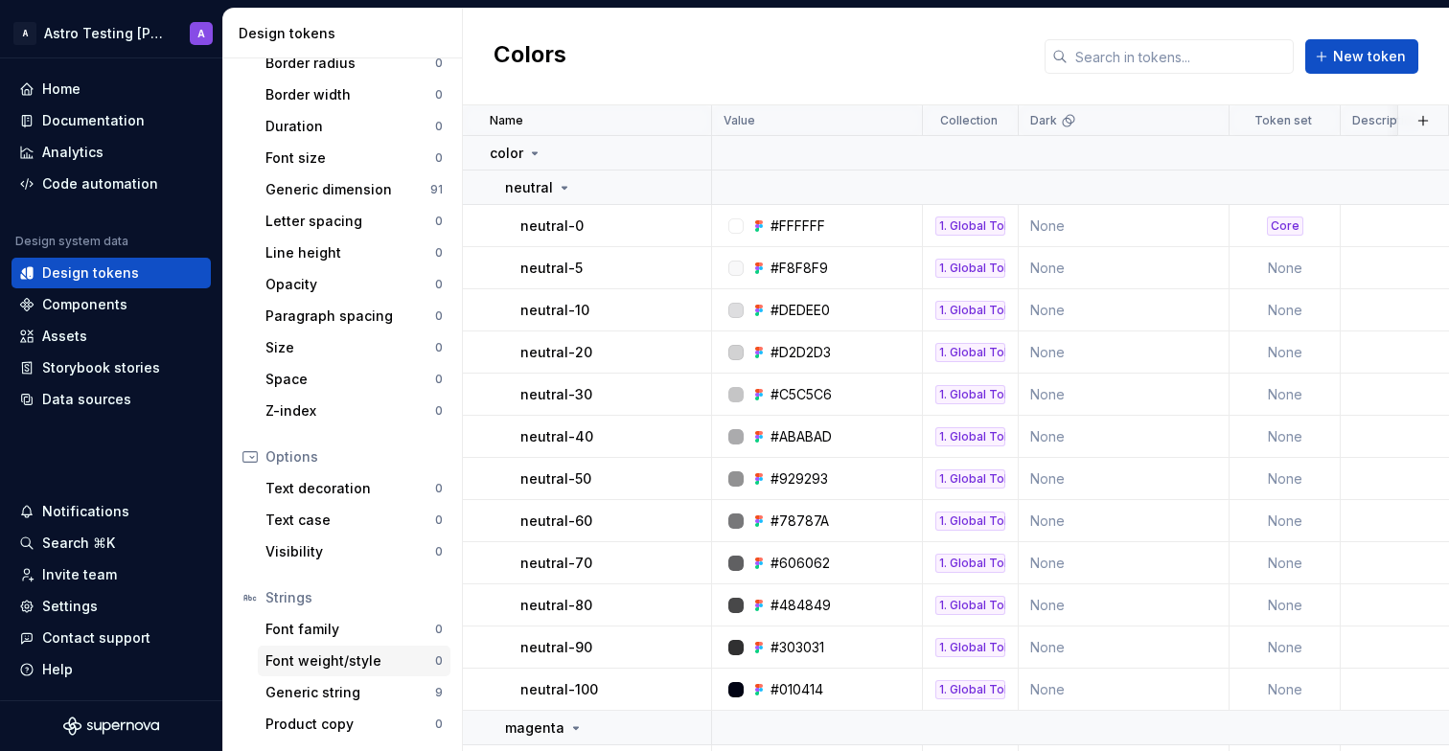
click at [324, 660] on div "Font weight/style" at bounding box center [350, 660] width 170 height 19
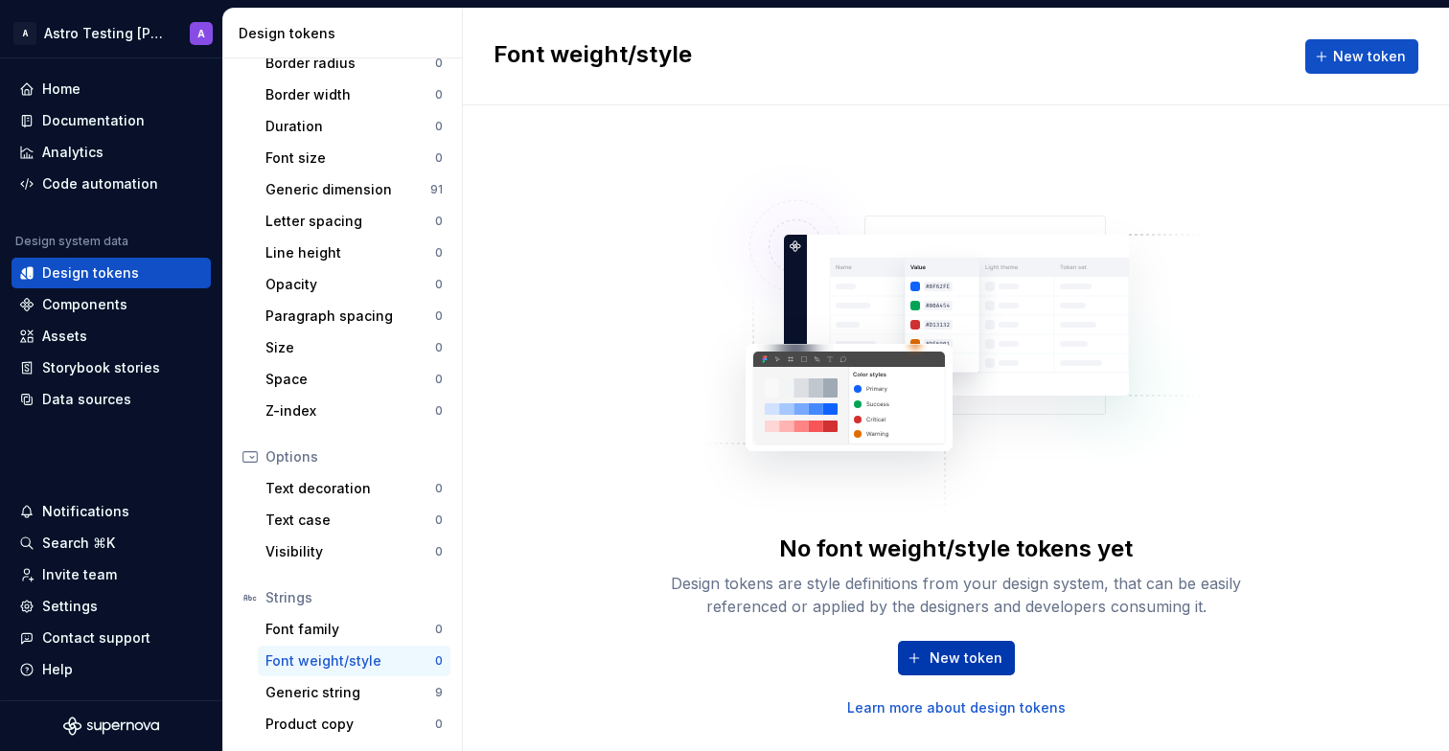
click at [951, 649] on span "New token" at bounding box center [965, 658] width 73 height 19
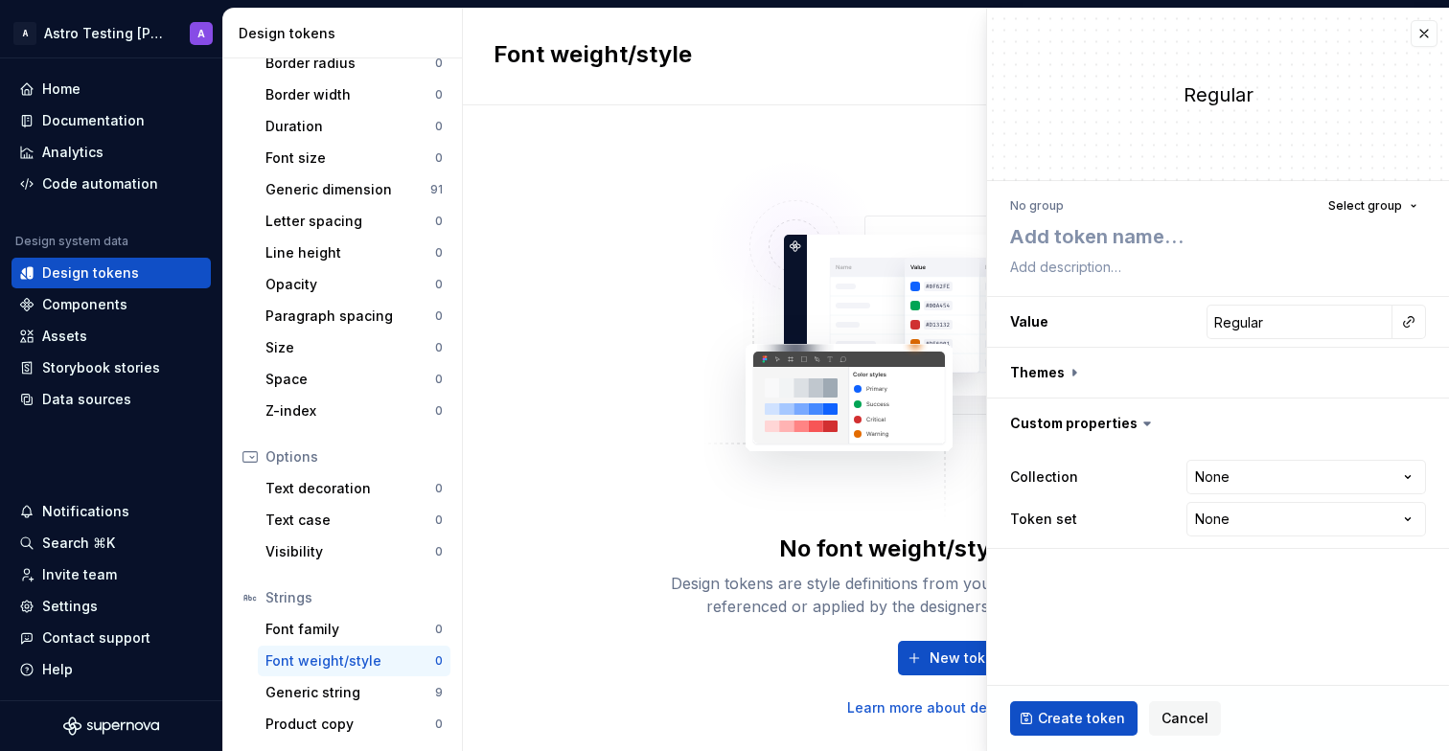
type textarea "*"
click at [1174, 702] on button "Cancel" at bounding box center [1185, 718] width 72 height 34
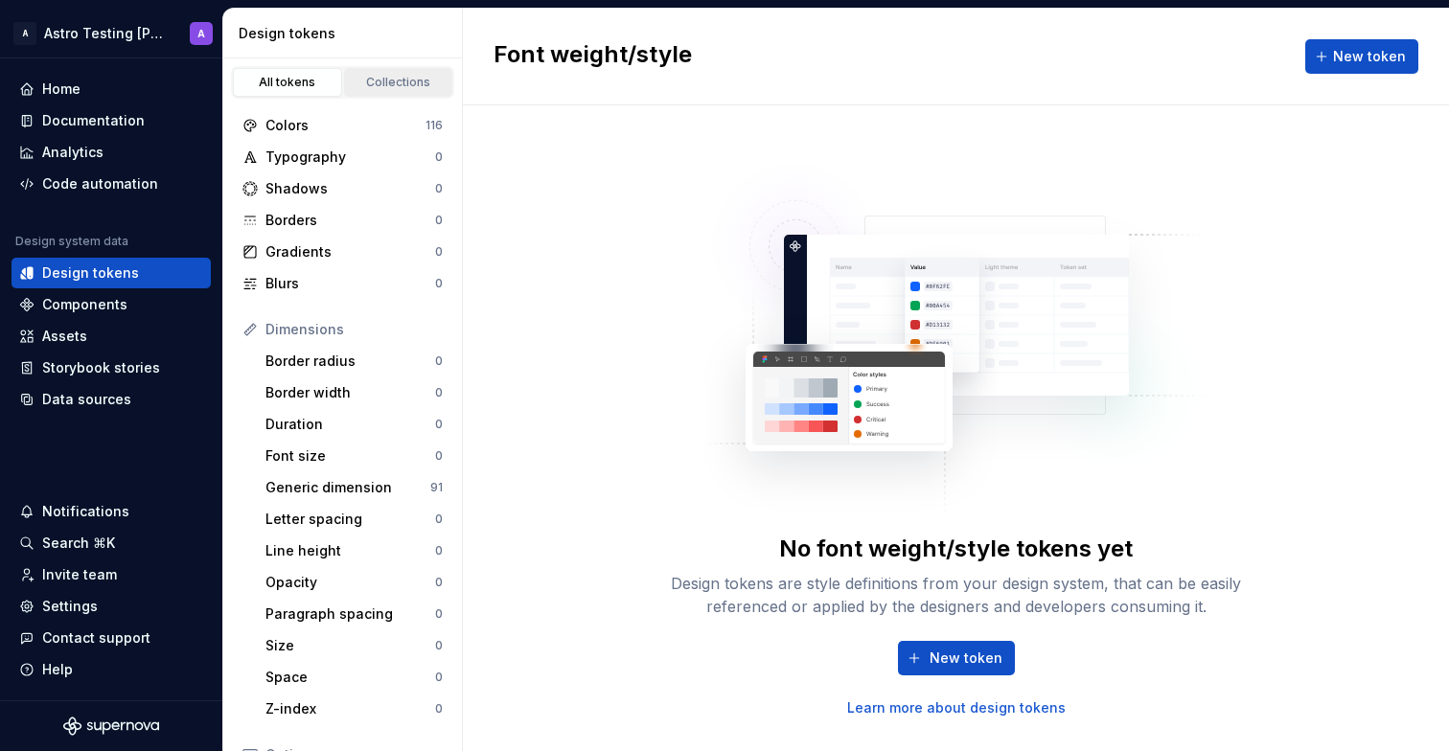
click at [424, 76] on div "Collections" at bounding box center [399, 82] width 96 height 15
click at [401, 71] on link "Collections" at bounding box center [398, 82] width 109 height 29
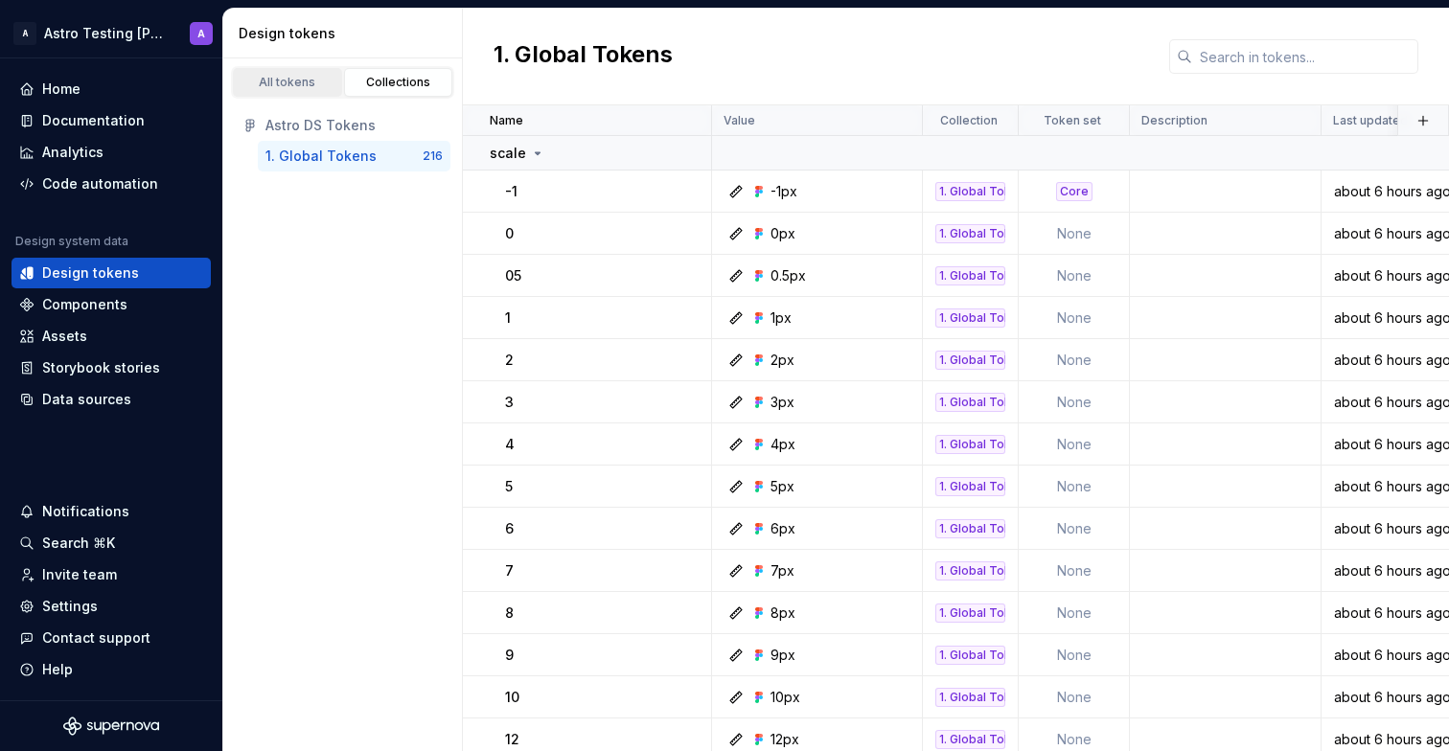
click at [292, 92] on link "All tokens" at bounding box center [287, 82] width 109 height 29
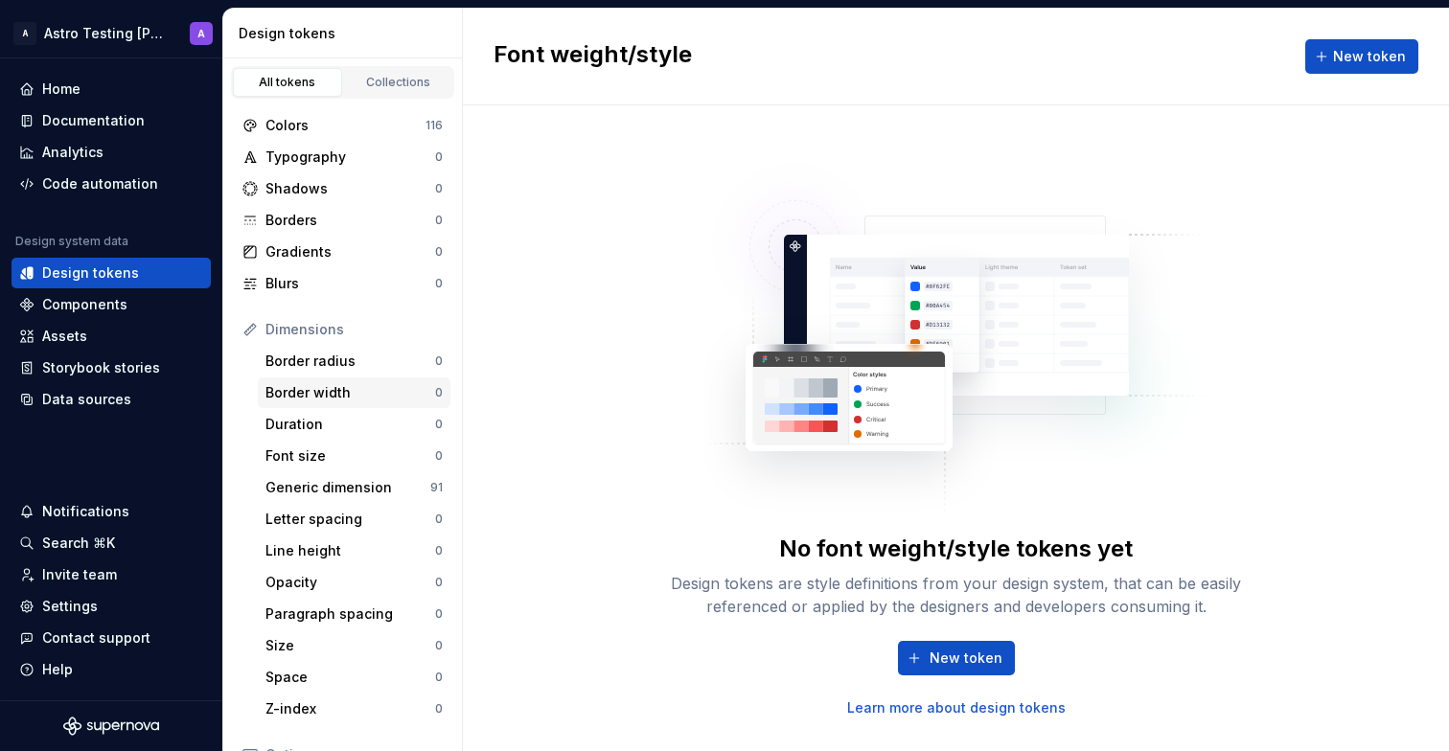
click at [419, 405] on div "Border width 0" at bounding box center [354, 392] width 193 height 31
click at [416, 467] on div "Font size 0" at bounding box center [354, 456] width 193 height 31
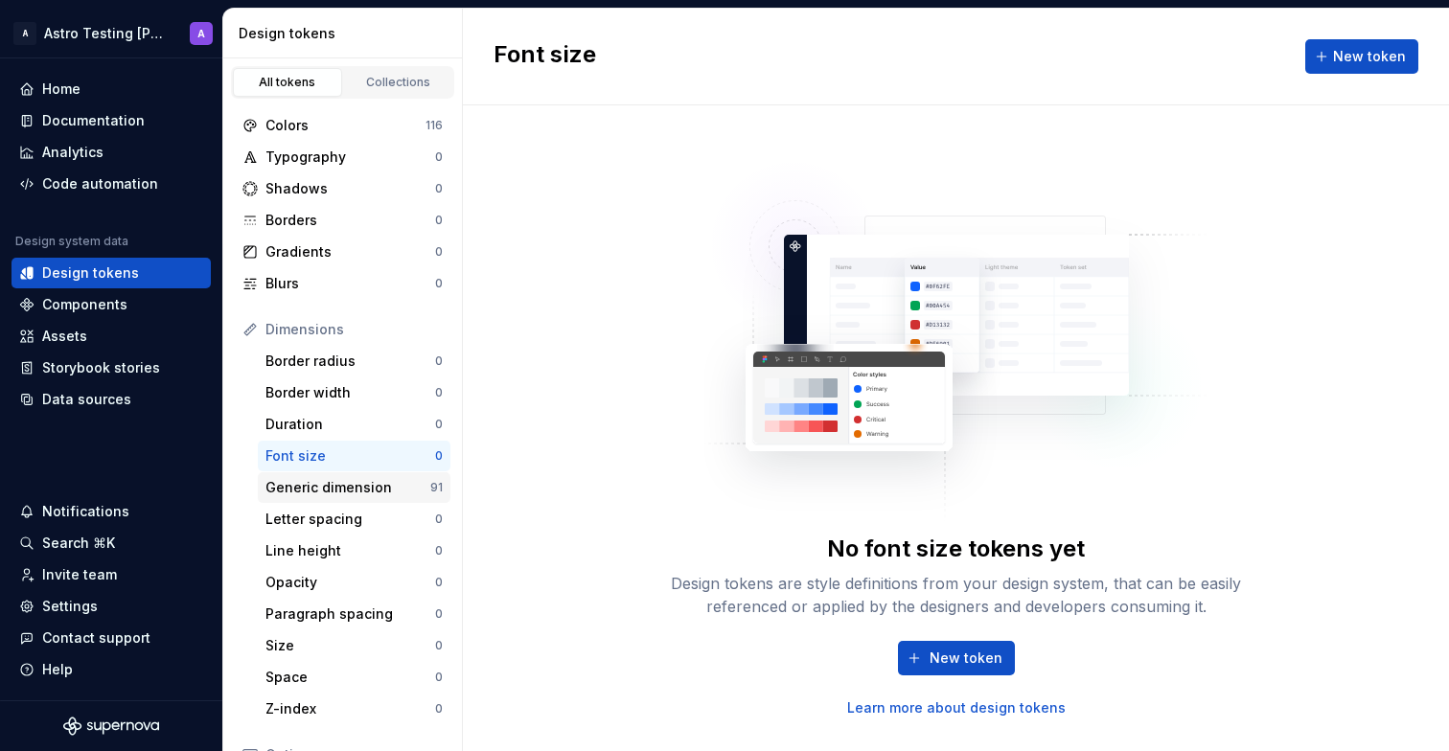
click at [418, 494] on div "Generic dimension" at bounding box center [347, 487] width 165 height 19
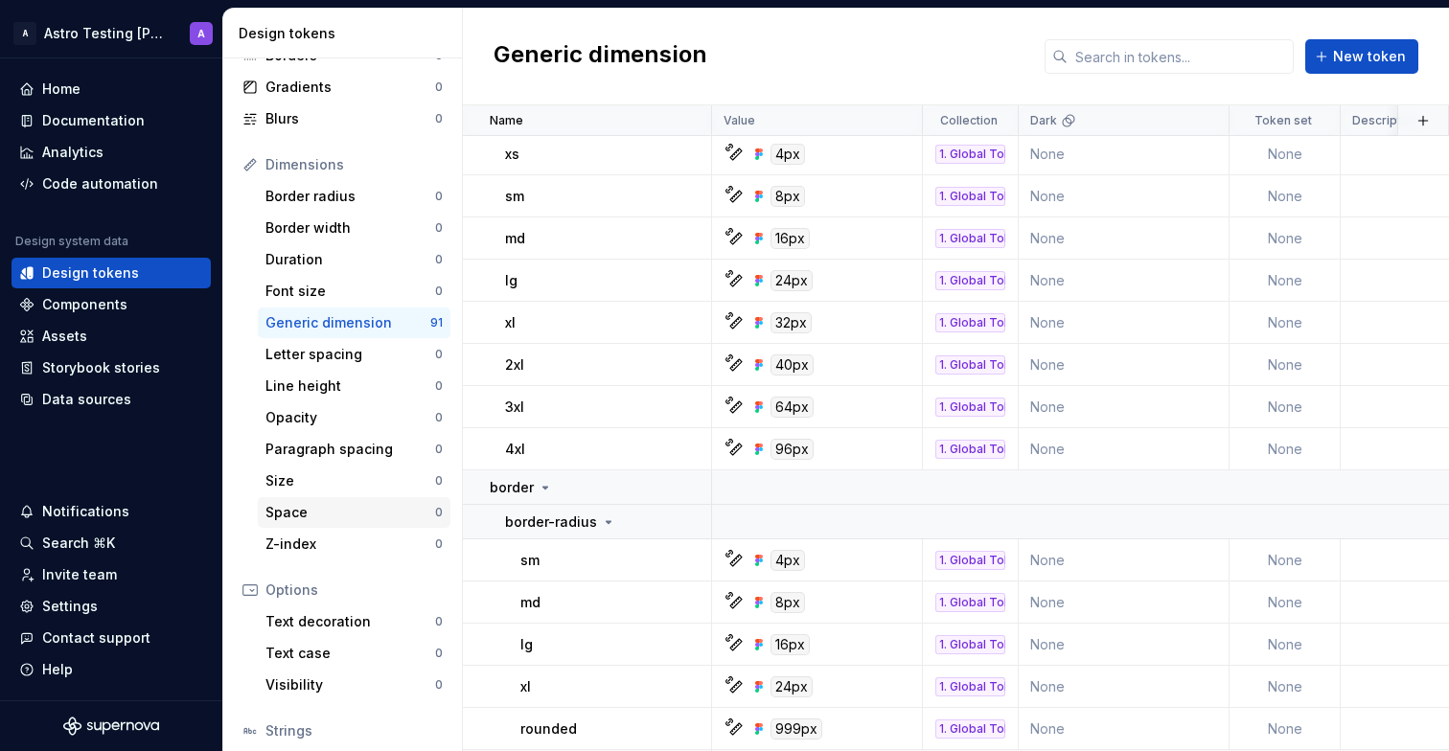
scroll to position [298, 0]
